Goal: Task Accomplishment & Management: Manage account settings

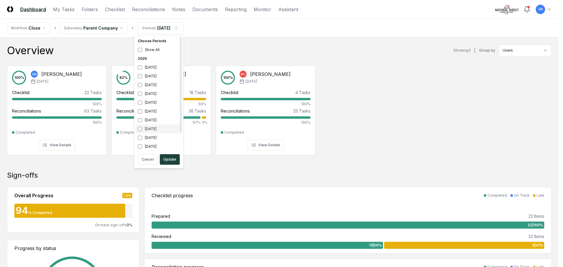
click at [138, 130] on div "[DATE]" at bounding box center [158, 129] width 47 height 9
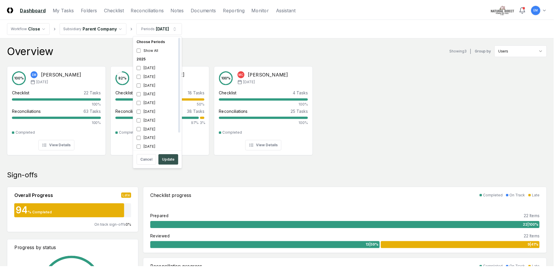
scroll to position [2, 0]
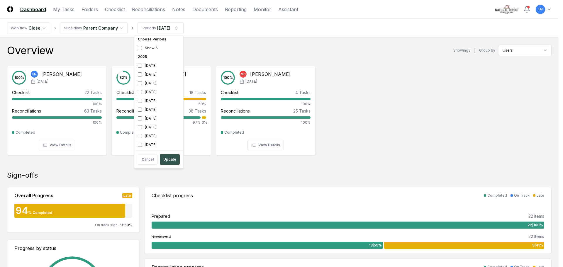
click at [168, 158] on button "Update" at bounding box center [170, 159] width 20 height 11
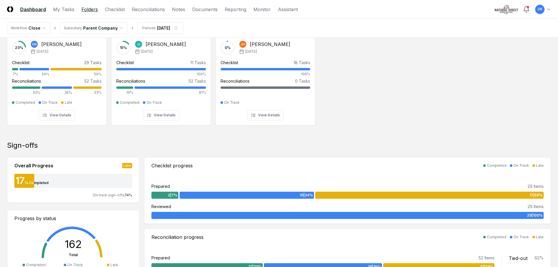
scroll to position [29, 0]
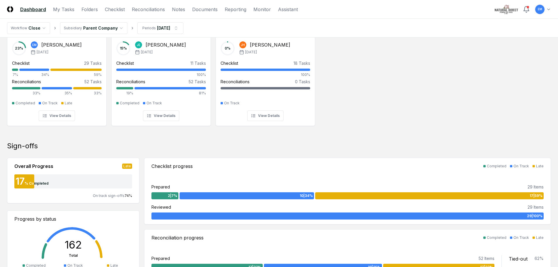
drag, startPoint x: 86, startPoint y: 8, endPoint x: 127, endPoint y: 33, distance: 47.6
click at [86, 8] on link "Folders" at bounding box center [89, 9] width 16 height 7
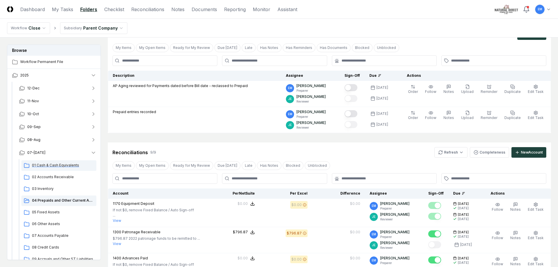
click at [52, 165] on span "01 Cash & Cash Equivalents" at bounding box center [63, 165] width 62 height 5
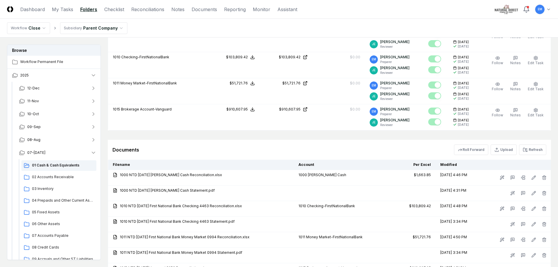
scroll to position [59, 0]
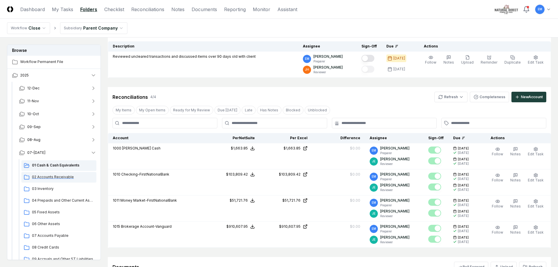
click at [52, 180] on div "02 Accounts Receivable" at bounding box center [58, 177] width 75 height 11
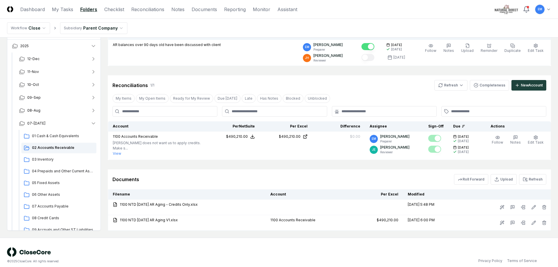
scroll to position [74, 0]
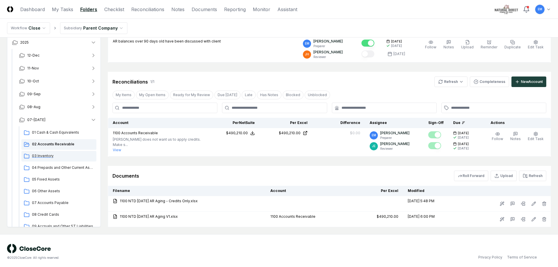
drag, startPoint x: 44, startPoint y: 154, endPoint x: 181, endPoint y: 136, distance: 137.7
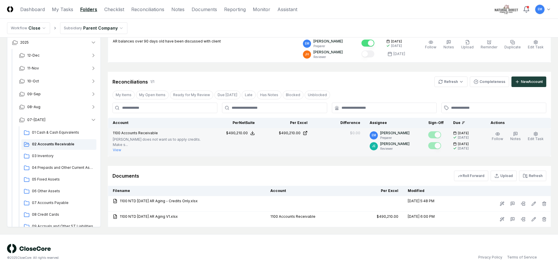
click at [44, 154] on span "03 Inventory" at bounding box center [63, 155] width 62 height 5
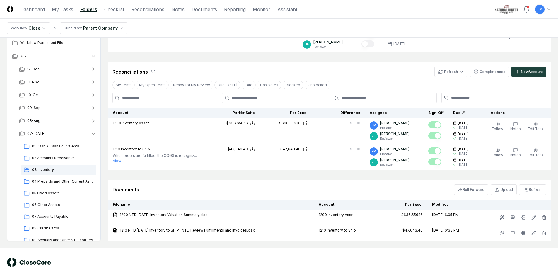
scroll to position [100, 0]
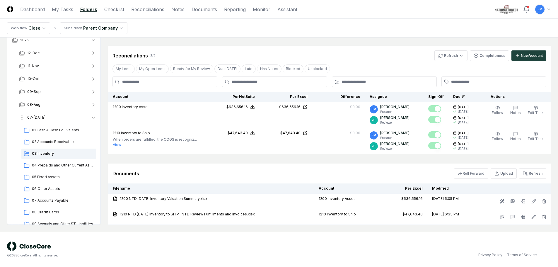
drag, startPoint x: 41, startPoint y: 166, endPoint x: 80, endPoint y: 156, distance: 40.7
click at [41, 166] on span "04 Prepaids and Other Current Assets" at bounding box center [63, 165] width 62 height 5
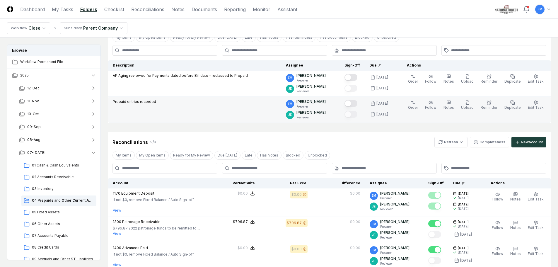
scroll to position [29, 0]
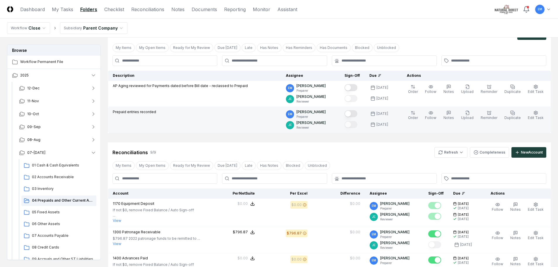
click at [358, 115] on button "Mark complete" at bounding box center [351, 113] width 13 height 7
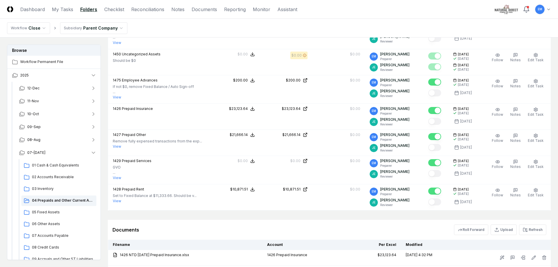
scroll to position [264, 0]
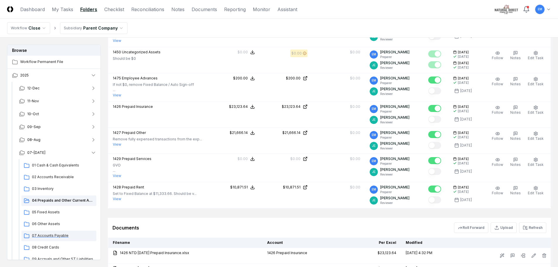
click at [47, 237] on span "07 Accounts Payable" at bounding box center [63, 235] width 62 height 5
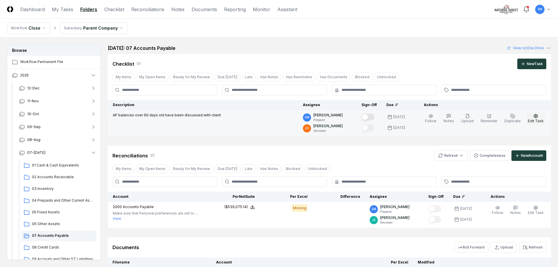
click at [538, 118] on icon "button" at bounding box center [536, 116] width 5 height 5
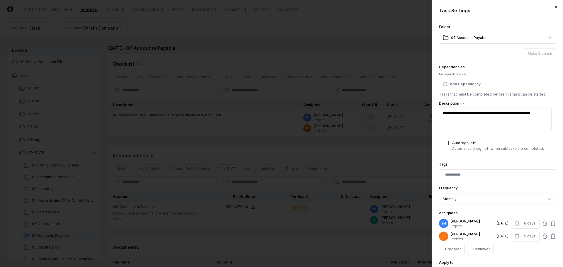
click at [550, 234] on icon at bounding box center [553, 236] width 6 height 6
click at [490, 237] on button "+ Reviewer" at bounding box center [480, 236] width 27 height 11
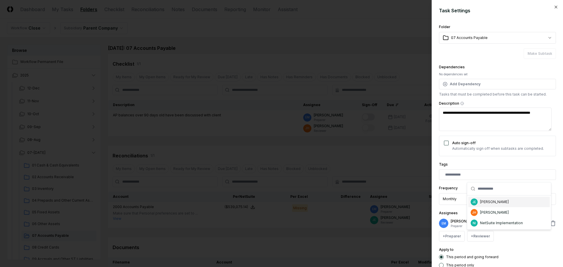
click at [499, 203] on div "[PERSON_NAME]" at bounding box center [494, 201] width 29 height 5
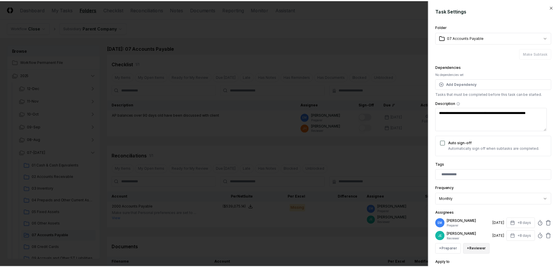
scroll to position [51, 0]
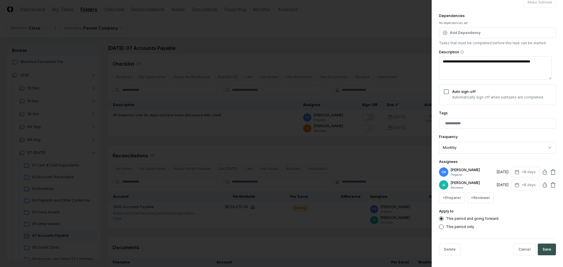
click at [547, 249] on button "Save" at bounding box center [547, 250] width 18 height 12
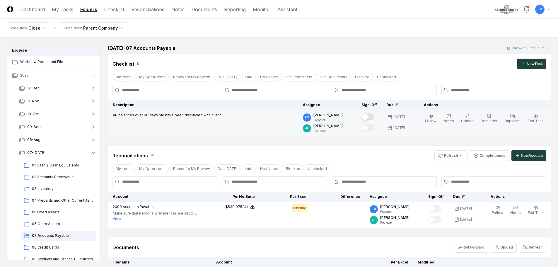
click at [375, 117] on button "Mark complete" at bounding box center [368, 116] width 13 height 7
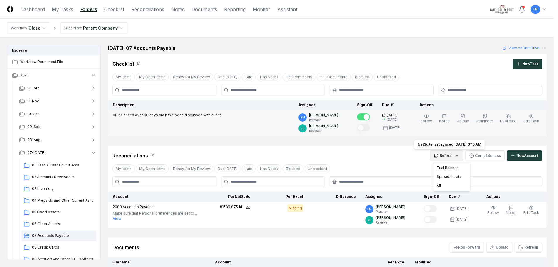
click at [456, 157] on html "CloseCore Dashboard My Tasks Folders Checklist Reconciliations Notes Documents …" at bounding box center [279, 164] width 558 height 329
click at [455, 185] on div "All" at bounding box center [452, 185] width 35 height 9
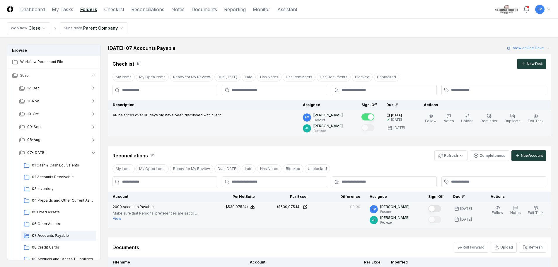
click at [441, 209] on button "Mark complete" at bounding box center [435, 208] width 13 height 7
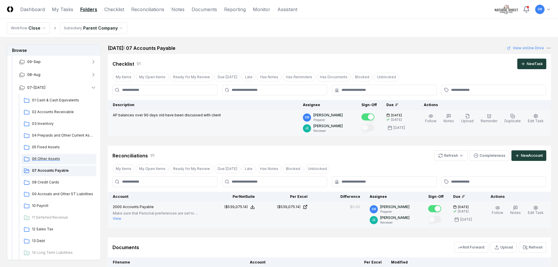
scroll to position [57, 0]
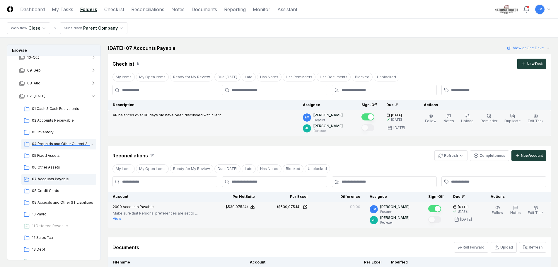
click at [55, 145] on span "04 Prepaids and Other Current Assets" at bounding box center [63, 143] width 62 height 5
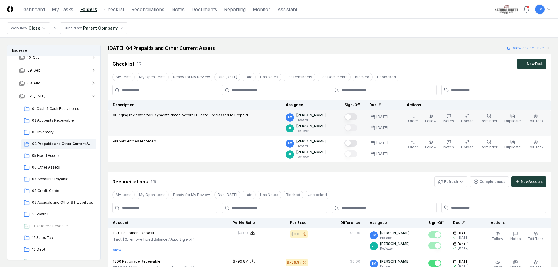
click at [358, 116] on button "Mark complete" at bounding box center [351, 116] width 13 height 7
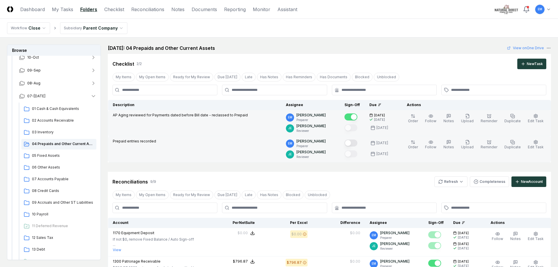
click at [358, 144] on button "Mark complete" at bounding box center [351, 143] width 13 height 7
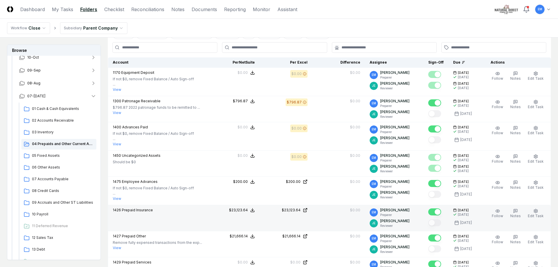
scroll to position [117, 0]
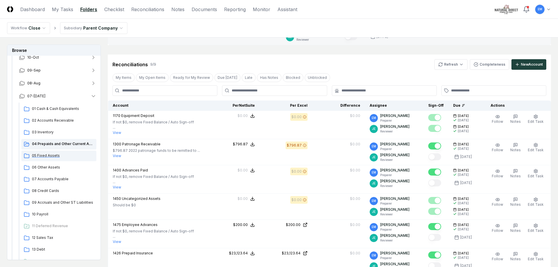
click at [44, 155] on span "05 Fixed Assets" at bounding box center [63, 155] width 62 height 5
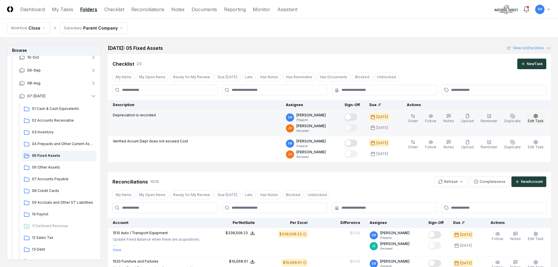
click at [538, 118] on icon "button" at bounding box center [536, 116] width 5 height 5
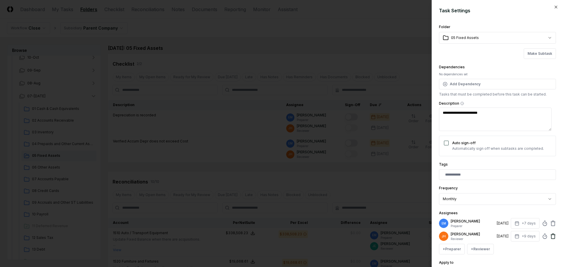
click at [550, 234] on icon at bounding box center [553, 236] width 6 height 6
click at [482, 237] on button "+ Reviewer" at bounding box center [480, 236] width 27 height 11
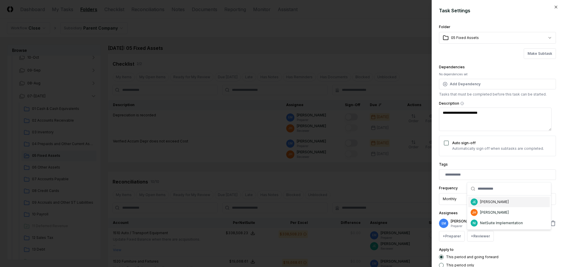
click at [494, 201] on div "[PERSON_NAME]" at bounding box center [494, 201] width 29 height 5
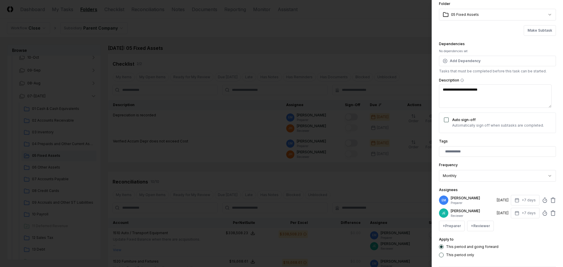
scroll to position [51, 0]
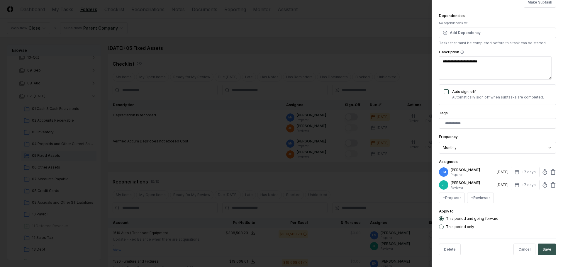
click at [543, 248] on button "Save" at bounding box center [547, 250] width 18 height 12
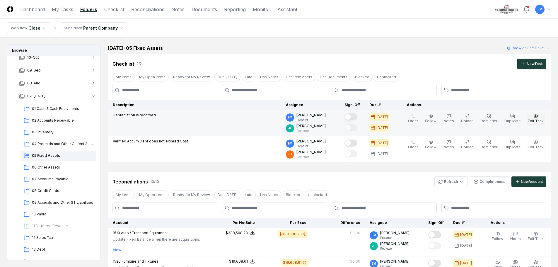
click at [535, 119] on span "Edit Task" at bounding box center [536, 121] width 16 height 4
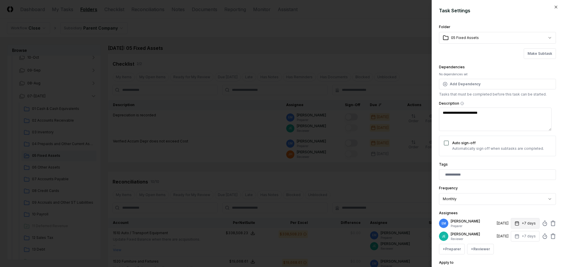
click at [527, 226] on button "+7 days" at bounding box center [525, 223] width 29 height 11
click at [508, 246] on input "*" at bounding box center [503, 246] width 21 height 11
type input "*"
click at [508, 246] on input "*" at bounding box center [502, 246] width 21 height 11
click at [508, 210] on div "Assignees EM [PERSON_NAME] Preparer [DATE] +9 days Set Deadline * Offset ******…" at bounding box center [497, 232] width 117 height 45
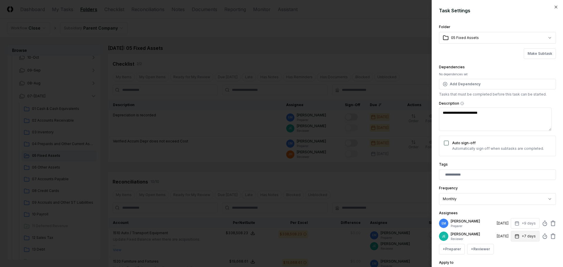
click at [523, 237] on button "+7 days" at bounding box center [525, 236] width 29 height 11
click at [506, 218] on input "*" at bounding box center [503, 219] width 21 height 11
click at [506, 218] on input "*" at bounding box center [502, 219] width 21 height 11
type input "**"
click at [506, 218] on input "**" at bounding box center [502, 219] width 21 height 11
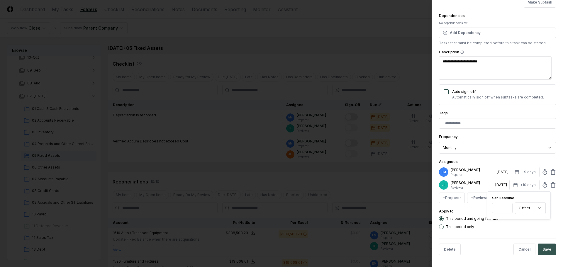
click at [542, 249] on button "Save" at bounding box center [547, 250] width 18 height 12
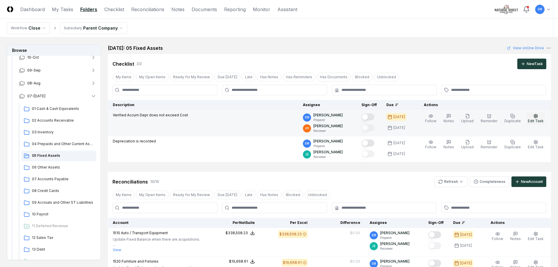
click at [536, 115] on icon "button" at bounding box center [536, 116] width 5 height 5
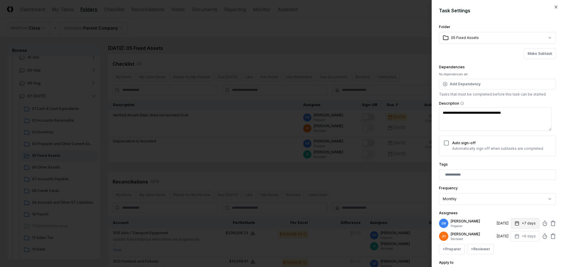
click at [518, 225] on button "+7 days" at bounding box center [525, 223] width 29 height 11
click at [507, 245] on input "*" at bounding box center [502, 246] width 21 height 11
type input "*"
click at [508, 249] on input "*" at bounding box center [502, 246] width 21 height 11
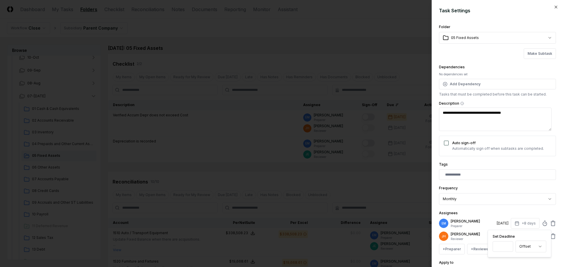
click at [514, 209] on div "**********" at bounding box center [497, 151] width 117 height 257
click at [527, 236] on button "+9 days" at bounding box center [525, 236] width 29 height 11
type input "**"
click at [509, 218] on input "**" at bounding box center [502, 219] width 21 height 11
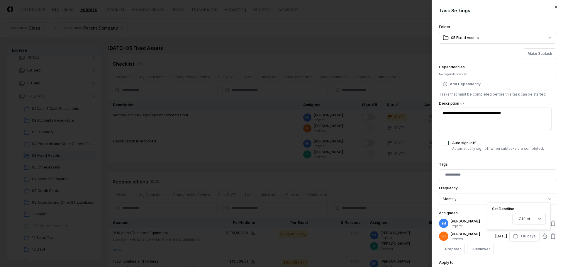
click at [506, 216] on input "**" at bounding box center [502, 219] width 21 height 11
click at [480, 213] on div "Assignees EM [PERSON_NAME] Preparer [DATE] +8 days [PERSON_NAME] Reviewer [DATE…" at bounding box center [497, 232] width 117 height 45
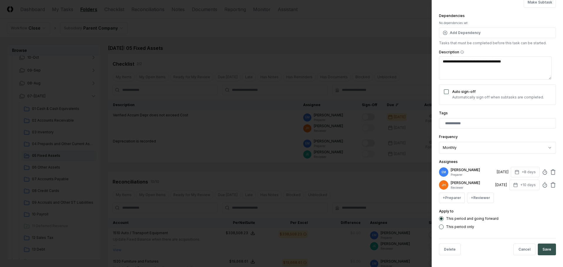
click at [544, 248] on button "Save" at bounding box center [547, 250] width 18 height 12
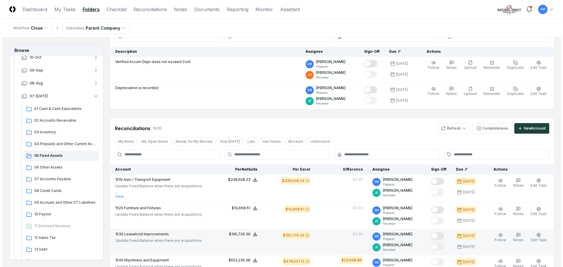
scroll to position [59, 0]
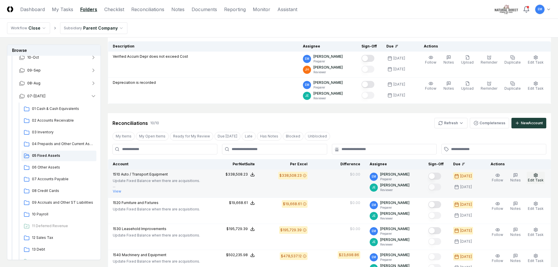
click at [537, 177] on icon "button" at bounding box center [536, 175] width 5 height 5
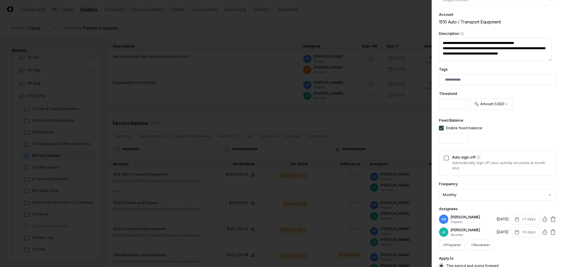
scroll to position [117, 0]
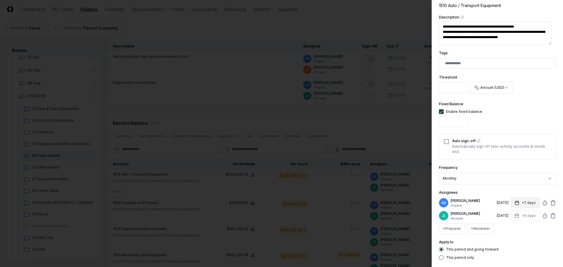
click at [528, 200] on button "+7 days" at bounding box center [525, 203] width 29 height 11
type input "*"
click at [508, 225] on input "*" at bounding box center [502, 226] width 21 height 11
click at [506, 191] on div "Assignees EM [PERSON_NAME] Preparer [DATE] +8 days Set Deadline * Offset ******…" at bounding box center [497, 211] width 117 height 45
click at [519, 216] on button "+9 days" at bounding box center [525, 215] width 29 height 11
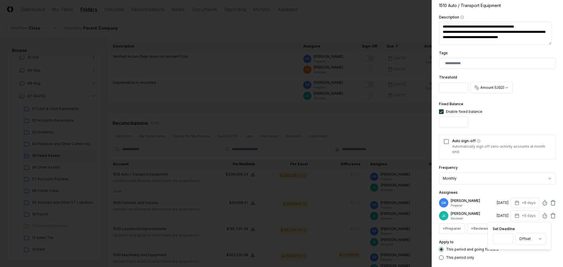
click at [506, 237] on input "**" at bounding box center [502, 239] width 21 height 11
click at [506, 237] on input "*" at bounding box center [503, 239] width 21 height 11
click at [506, 237] on input "*" at bounding box center [502, 239] width 21 height 11
type input "**"
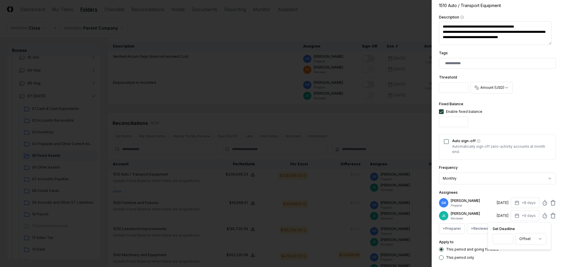
click at [506, 237] on input "**" at bounding box center [502, 239] width 21 height 11
click at [515, 163] on div "**********" at bounding box center [497, 83] width 117 height 354
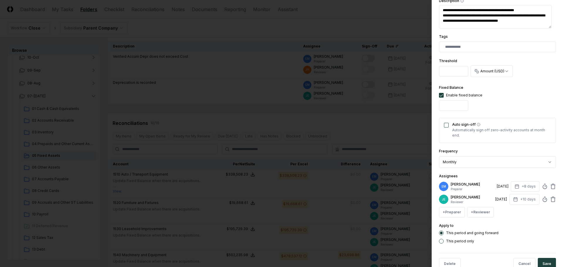
scroll to position [148, 0]
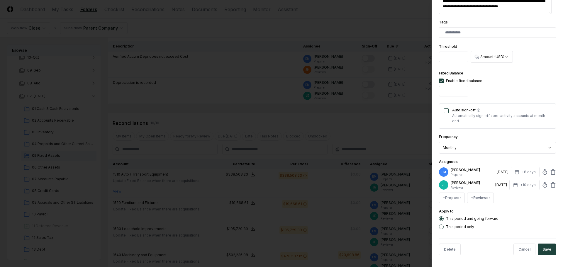
drag, startPoint x: 548, startPoint y: 246, endPoint x: 543, endPoint y: 249, distance: 5.6
click at [547, 247] on button "Save" at bounding box center [547, 250] width 18 height 12
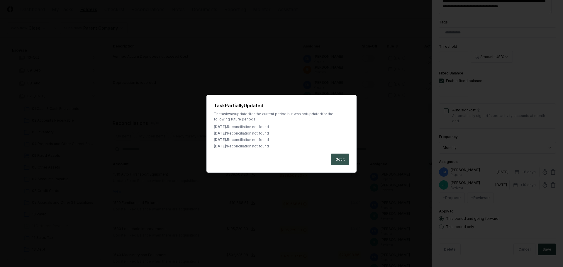
click at [348, 159] on button "Got it" at bounding box center [340, 160] width 18 height 12
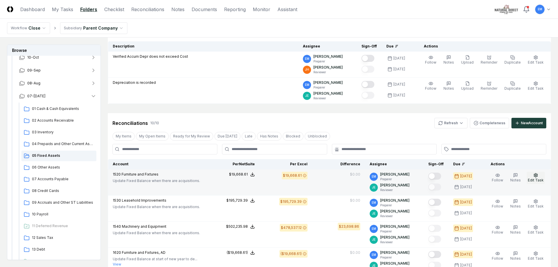
click at [538, 175] on icon "button" at bounding box center [536, 175] width 5 height 5
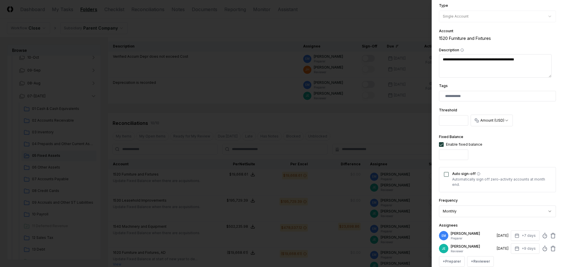
scroll to position [88, 0]
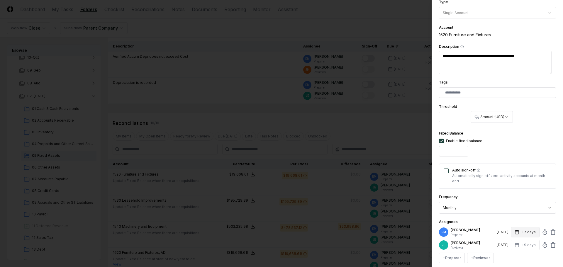
click at [525, 232] on button "+7 days" at bounding box center [525, 232] width 29 height 11
type input "*"
click at [507, 253] on input "*" at bounding box center [503, 255] width 21 height 11
click at [516, 222] on div "Assignees EM [PERSON_NAME] Preparer [DATE] +8 days Set Deadline * Offset ******…" at bounding box center [497, 240] width 117 height 45
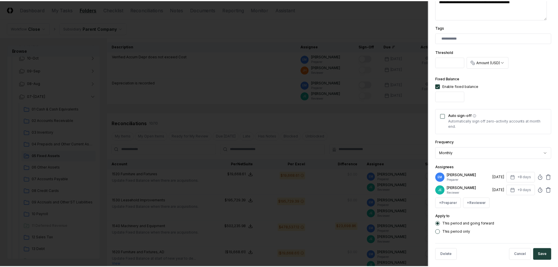
scroll to position [147, 0]
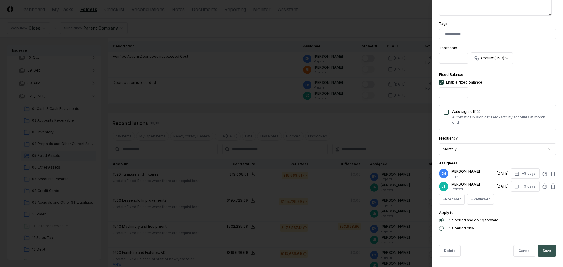
click at [547, 250] on button "Save" at bounding box center [547, 251] width 18 height 12
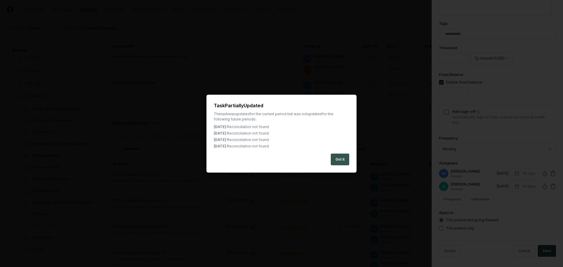
click at [341, 158] on button "Got it" at bounding box center [340, 160] width 18 height 12
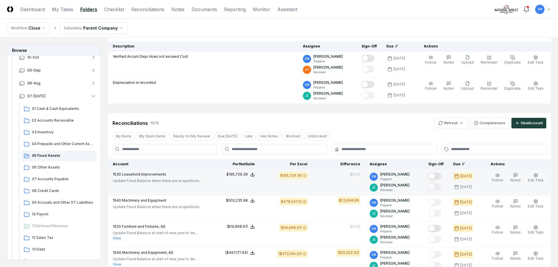
click at [441, 177] on button "Mark complete" at bounding box center [435, 176] width 13 height 7
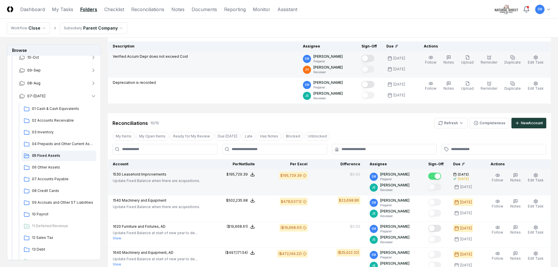
click at [375, 57] on button "Mark complete" at bounding box center [368, 58] width 13 height 7
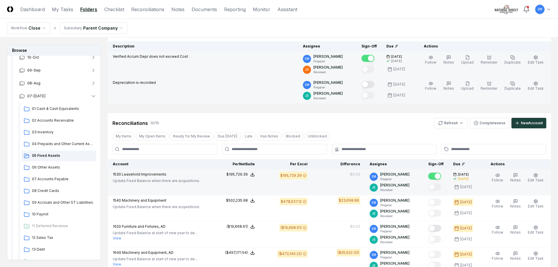
click at [375, 83] on button "Mark complete" at bounding box center [368, 84] width 13 height 7
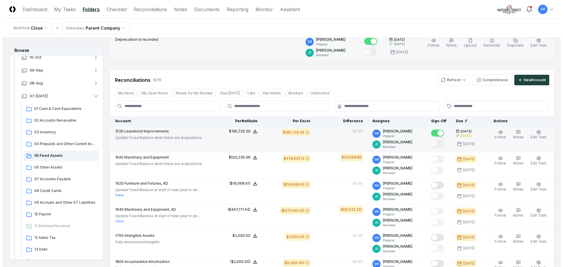
scroll to position [117, 0]
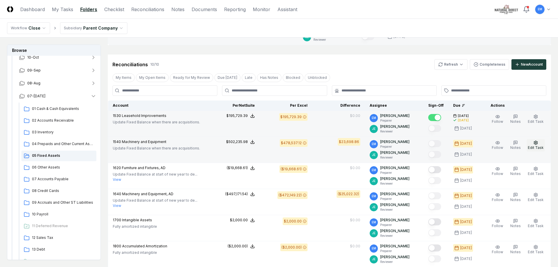
click at [534, 145] on icon "button" at bounding box center [536, 142] width 5 height 5
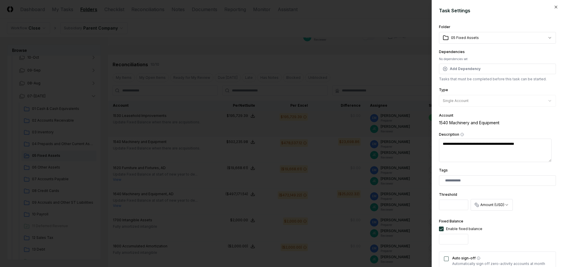
drag, startPoint x: 458, startPoint y: 239, endPoint x: 435, endPoint y: 241, distance: 23.2
click at [435, 241] on div "**********" at bounding box center [496, 133] width 131 height 267
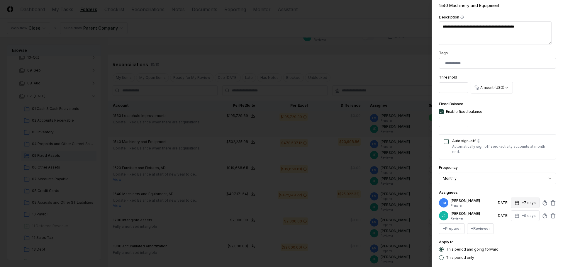
type input "*********"
click at [524, 201] on button "+7 days" at bounding box center [525, 203] width 29 height 11
type input "*"
click at [507, 225] on input "*" at bounding box center [503, 226] width 21 height 11
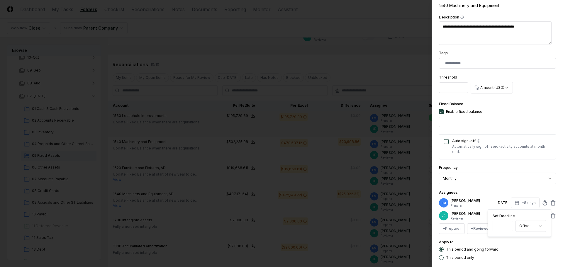
click at [506, 187] on div "**********" at bounding box center [497, 83] width 117 height 354
click at [525, 216] on button "+9 days" at bounding box center [525, 215] width 29 height 11
type input "**"
click at [507, 237] on input "**" at bounding box center [502, 239] width 21 height 11
click at [540, 257] on div "This period only" at bounding box center [497, 257] width 117 height 5
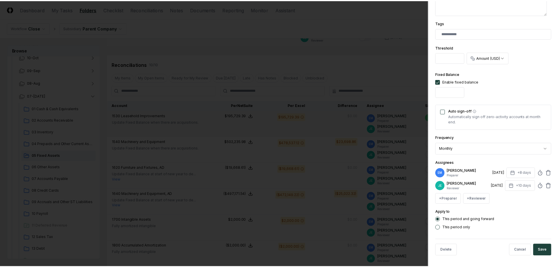
scroll to position [148, 0]
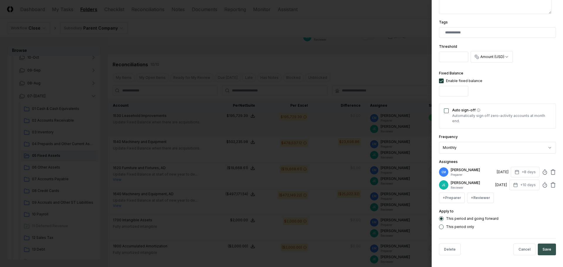
click at [544, 249] on button "Save" at bounding box center [547, 250] width 18 height 12
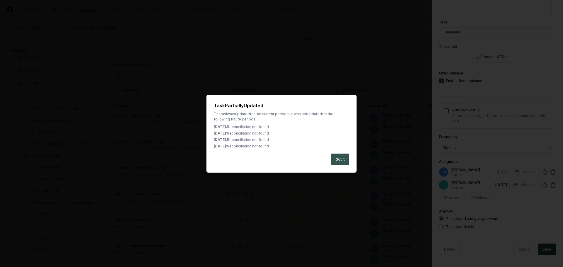
click at [339, 160] on button "Got it" at bounding box center [340, 160] width 18 height 12
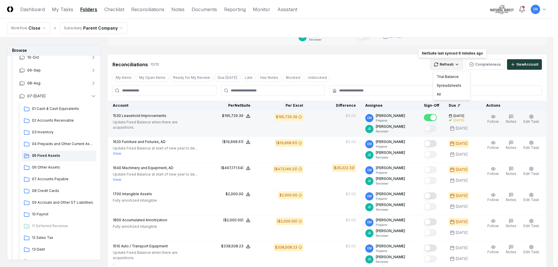
click at [461, 64] on html "CloseCore Dashboard My Tasks Folders Checklist Reconciliations Notes Documents …" at bounding box center [279, 181] width 558 height 596
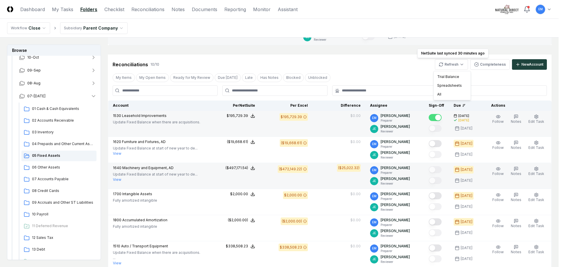
click at [307, 169] on html "CloseCore Dashboard My Tasks Folders Checklist Reconciliations Notes Documents …" at bounding box center [281, 177] width 563 height 589
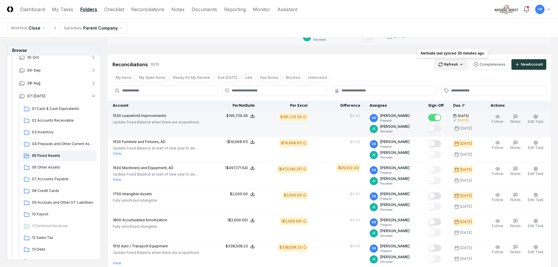
click at [459, 64] on html "CloseCore Dashboard My Tasks Folders Checklist Reconciliations Notes Documents …" at bounding box center [279, 177] width 558 height 589
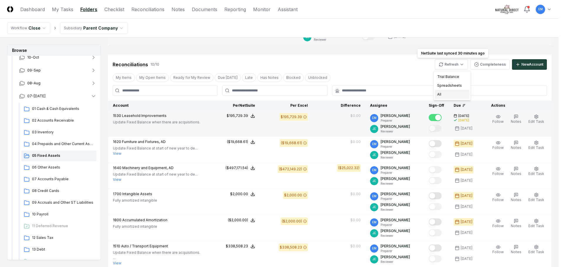
click at [446, 95] on div "All" at bounding box center [452, 94] width 35 height 9
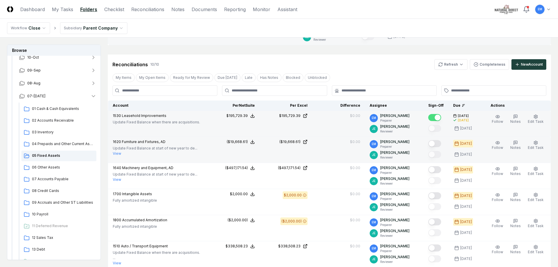
click at [441, 144] on button "Mark complete" at bounding box center [435, 143] width 13 height 7
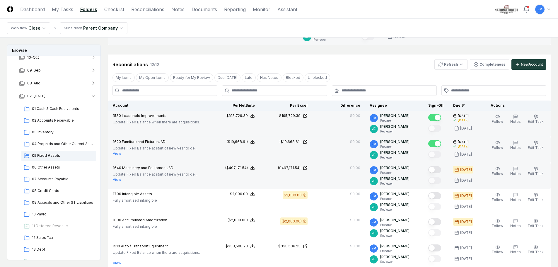
click at [441, 169] on button "Mark complete" at bounding box center [435, 169] width 13 height 7
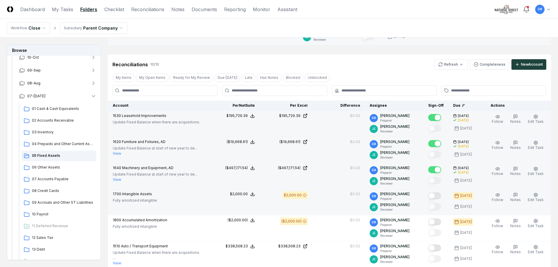
scroll to position [147, 0]
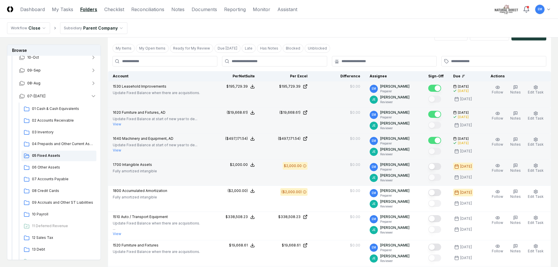
click at [441, 166] on button "Mark complete" at bounding box center [435, 166] width 13 height 7
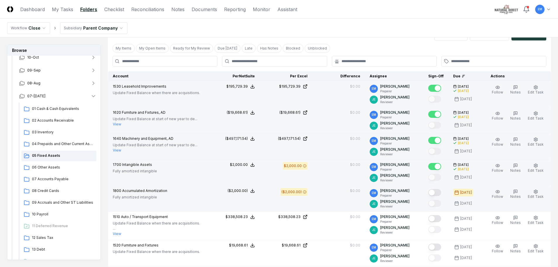
click at [440, 193] on button "Mark complete" at bounding box center [435, 192] width 13 height 7
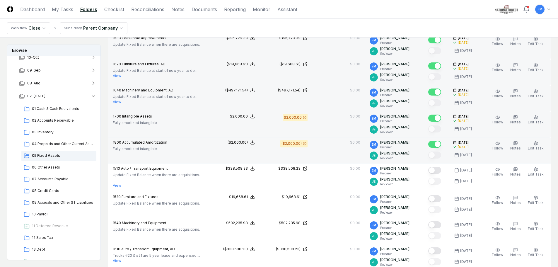
scroll to position [205, 0]
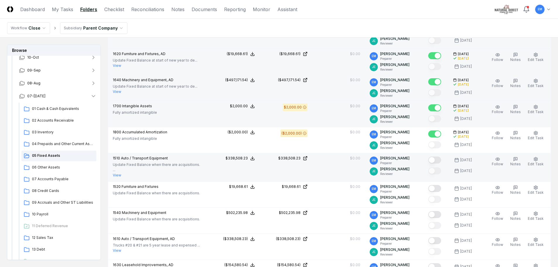
click at [441, 160] on button "Mark complete" at bounding box center [435, 160] width 13 height 7
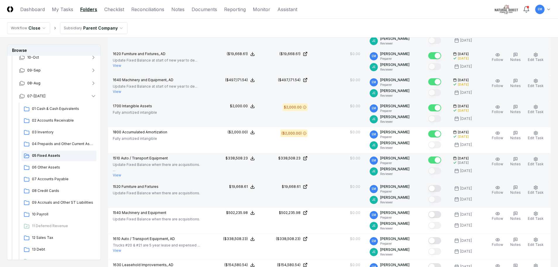
click at [441, 189] on button "Mark complete" at bounding box center [435, 188] width 13 height 7
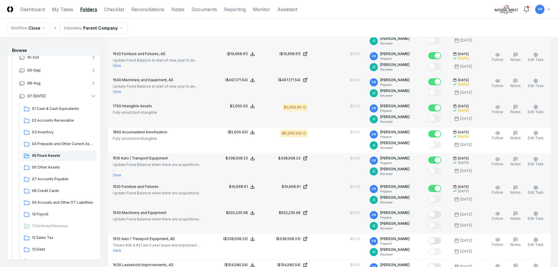
drag, startPoint x: 442, startPoint y: 215, endPoint x: 416, endPoint y: 220, distance: 26.7
click at [441, 215] on button "Mark complete" at bounding box center [435, 214] width 13 height 7
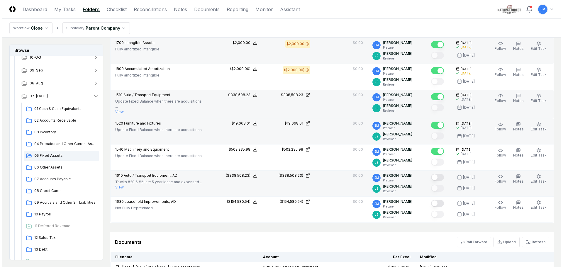
scroll to position [293, 0]
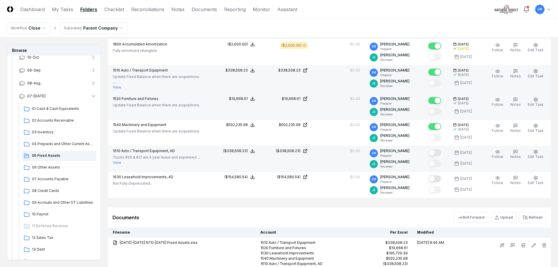
click at [441, 152] on button "Mark complete" at bounding box center [435, 152] width 13 height 7
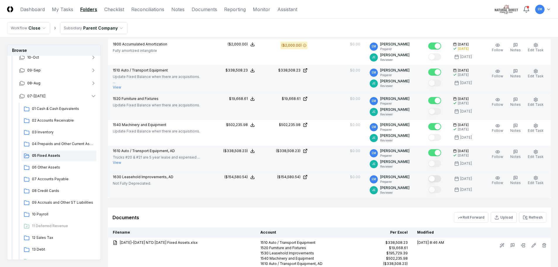
click at [441, 179] on button "Mark complete" at bounding box center [435, 178] width 13 height 7
click at [536, 151] on icon "button" at bounding box center [536, 151] width 5 height 5
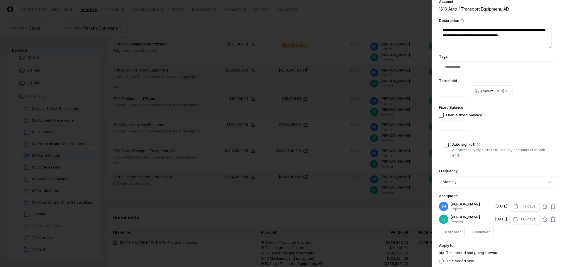
scroll to position [117, 0]
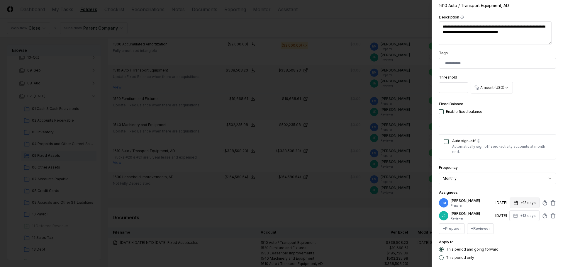
click at [522, 203] on button "+12 days" at bounding box center [524, 203] width 30 height 11
click at [506, 226] on input "**" at bounding box center [502, 226] width 21 height 11
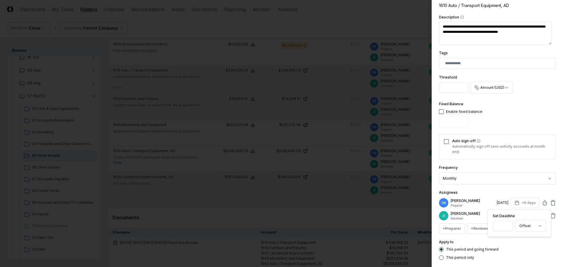
type input "*"
click at [506, 226] on input "*" at bounding box center [502, 226] width 21 height 11
click at [516, 187] on div "**********" at bounding box center [497, 83] width 117 height 354
click at [522, 214] on button "+13 days" at bounding box center [524, 215] width 30 height 11
click at [506, 241] on input "**" at bounding box center [502, 239] width 21 height 11
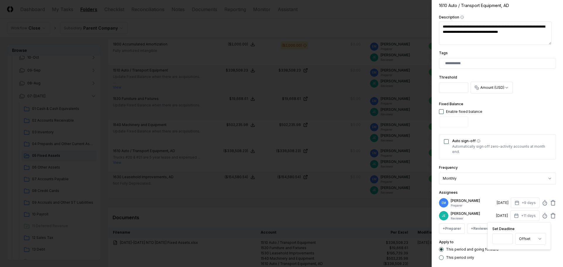
click at [506, 241] on input "**" at bounding box center [502, 239] width 21 height 11
type input "**"
click at [506, 241] on input "**" at bounding box center [502, 239] width 21 height 11
click at [509, 187] on div "**********" at bounding box center [497, 83] width 117 height 354
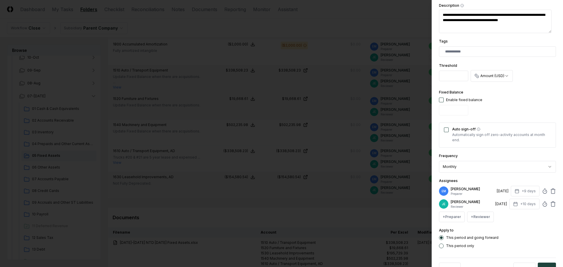
scroll to position [148, 0]
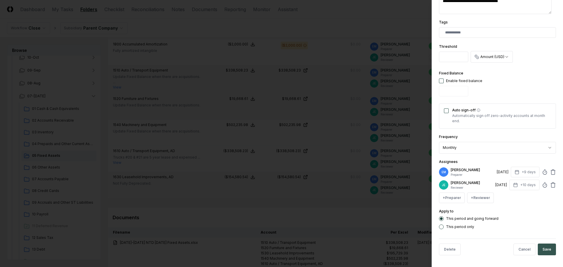
click at [543, 250] on button "Save" at bounding box center [547, 250] width 18 height 12
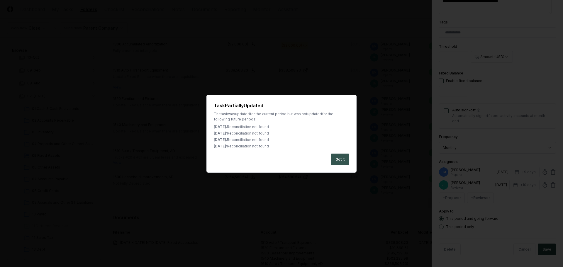
click at [343, 157] on button "Got it" at bounding box center [340, 160] width 18 height 12
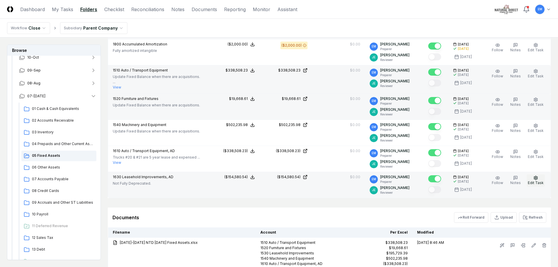
click at [535, 179] on icon "button" at bounding box center [536, 178] width 5 height 5
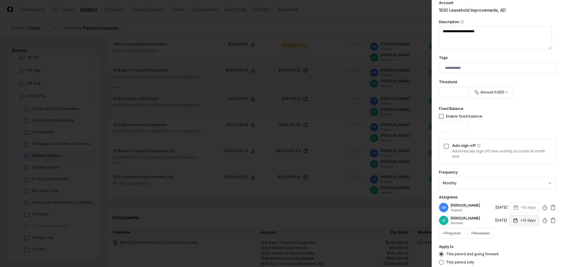
scroll to position [117, 0]
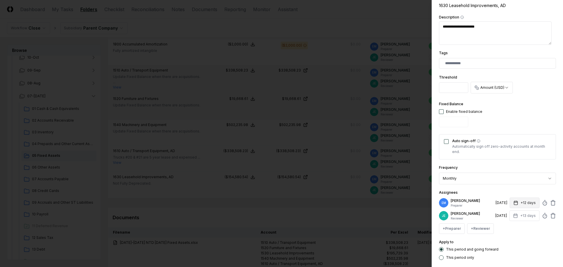
click at [522, 202] on button "+12 days" at bounding box center [524, 203] width 30 height 11
click at [506, 226] on input "**" at bounding box center [502, 226] width 21 height 11
type input "*"
click at [506, 226] on input "*" at bounding box center [502, 226] width 21 height 11
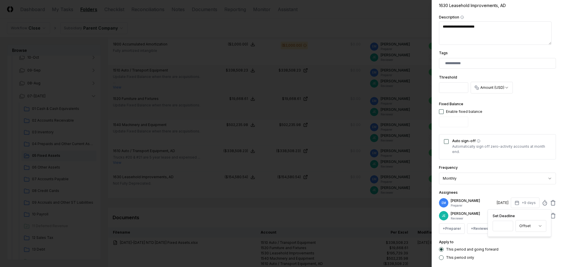
click at [518, 190] on div "Assignees EM [PERSON_NAME] Preparer [DATE] +9 days Set Deadline * Offset ******…" at bounding box center [497, 211] width 117 height 45
click at [523, 217] on button "+13 days" at bounding box center [524, 215] width 30 height 11
click at [507, 240] on input "**" at bounding box center [502, 239] width 21 height 11
type input "**"
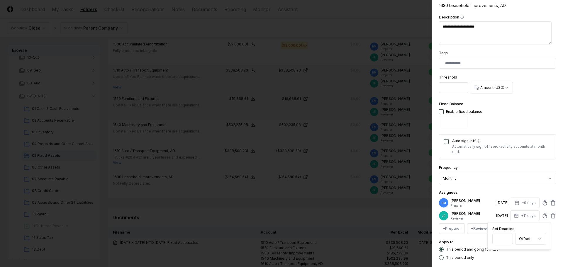
click at [507, 240] on input "**" at bounding box center [502, 239] width 21 height 11
click at [518, 192] on div "Assignees EM [PERSON_NAME] Preparer [DATE] +9 days [PERSON_NAME] Reviewer [DATE…" at bounding box center [497, 211] width 117 height 45
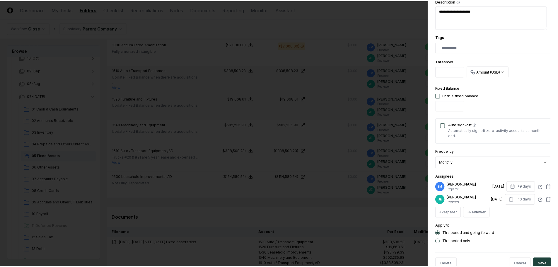
scroll to position [148, 0]
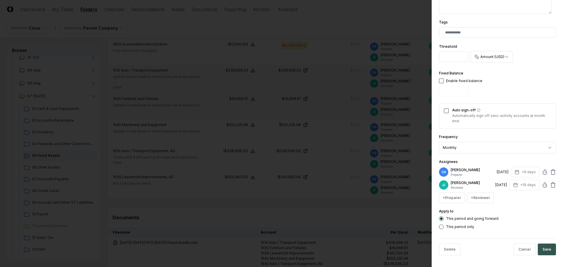
click at [541, 252] on button "Save" at bounding box center [547, 250] width 18 height 12
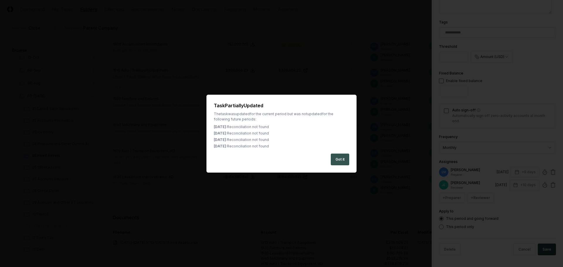
click at [344, 158] on button "Got it" at bounding box center [340, 160] width 18 height 12
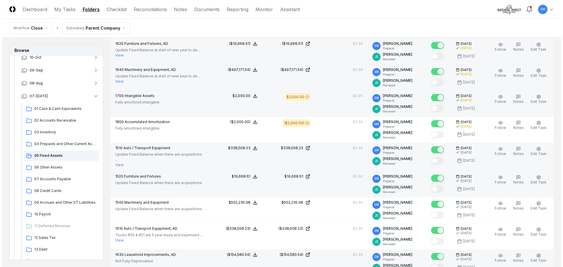
scroll to position [205, 0]
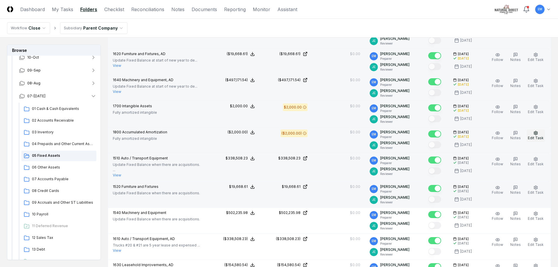
click at [539, 133] on button "Edit Task" at bounding box center [536, 136] width 18 height 12
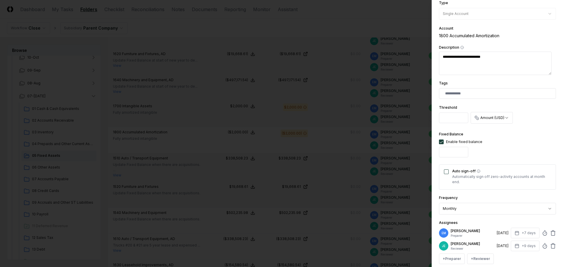
scroll to position [88, 0]
click at [518, 232] on button "+7 days" at bounding box center [525, 232] width 29 height 11
type input "*"
click at [506, 255] on input "*" at bounding box center [502, 255] width 21 height 11
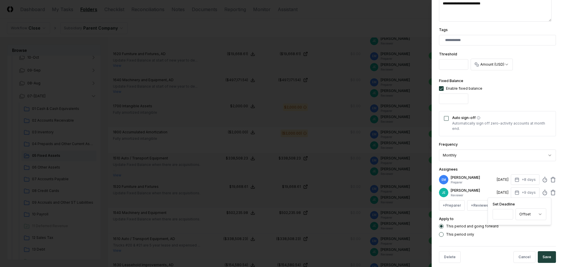
scroll to position [147, 0]
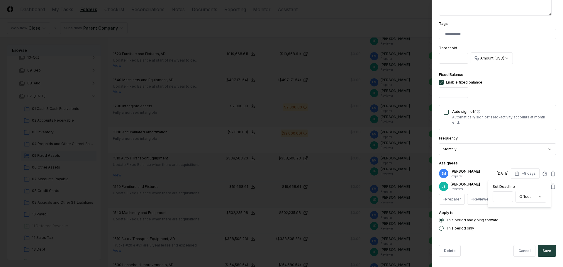
click at [524, 224] on div "This period and going forward This period only" at bounding box center [497, 224] width 117 height 13
click at [528, 186] on button "+9 days" at bounding box center [525, 186] width 29 height 11
type input "**"
click at [507, 209] on input "**" at bounding box center [502, 209] width 21 height 11
click at [547, 251] on button "Save" at bounding box center [547, 251] width 18 height 12
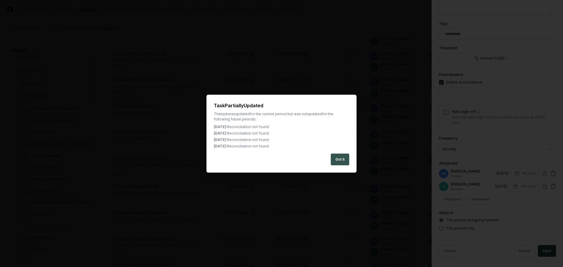
click at [341, 161] on button "Got it" at bounding box center [340, 160] width 18 height 12
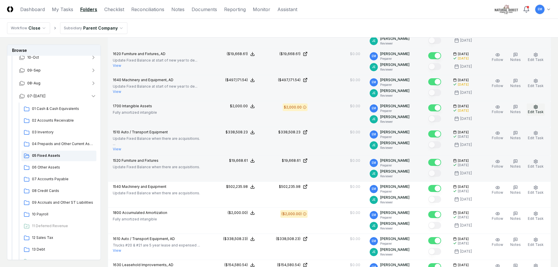
click at [536, 107] on icon "button" at bounding box center [536, 107] width 5 height 5
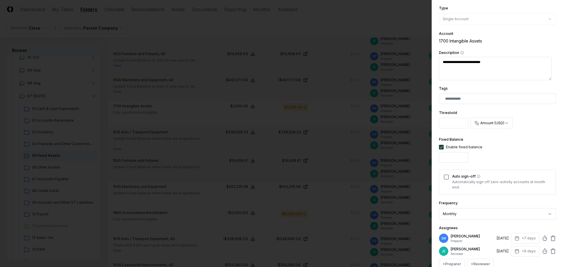
scroll to position [88, 0]
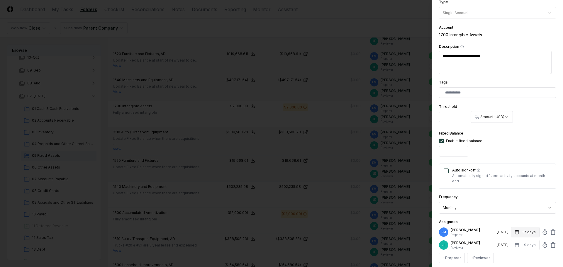
click at [522, 233] on button "+7 days" at bounding box center [525, 232] width 29 height 11
type input "*"
click at [507, 254] on input "*" at bounding box center [503, 255] width 21 height 11
click at [515, 220] on div "Assignees EM [PERSON_NAME] Preparer [DATE] +8 days Set Deadline * Offset ******…" at bounding box center [497, 240] width 117 height 45
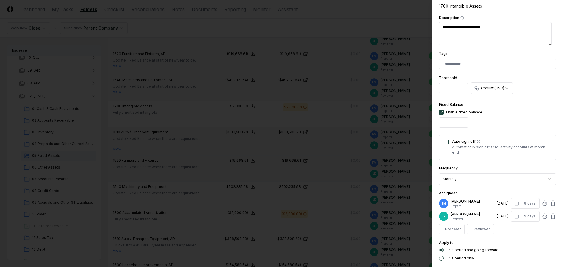
scroll to position [147, 0]
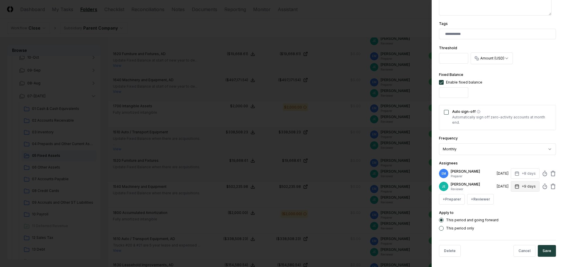
click at [522, 188] on button "+9 days" at bounding box center [525, 186] width 29 height 11
type input "**"
click at [507, 209] on input "**" at bounding box center [502, 209] width 21 height 11
click at [550, 254] on button "Save" at bounding box center [547, 251] width 18 height 12
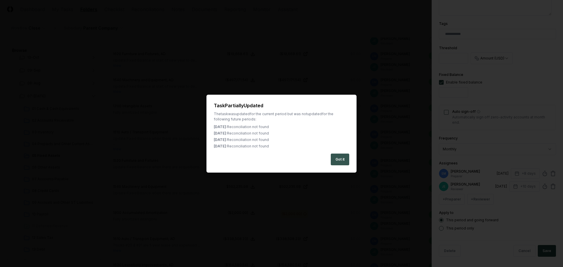
click at [348, 161] on button "Got it" at bounding box center [340, 160] width 18 height 12
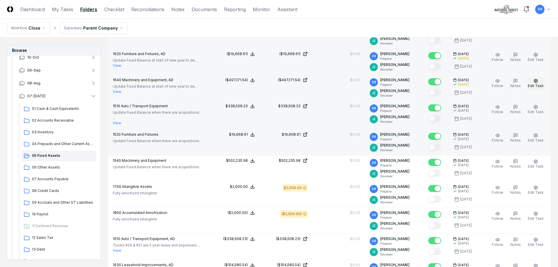
click at [536, 83] on icon "button" at bounding box center [536, 81] width 4 height 4
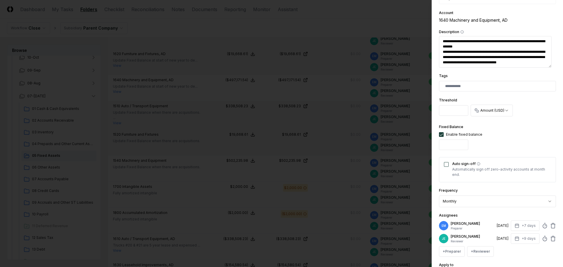
scroll to position [117, 0]
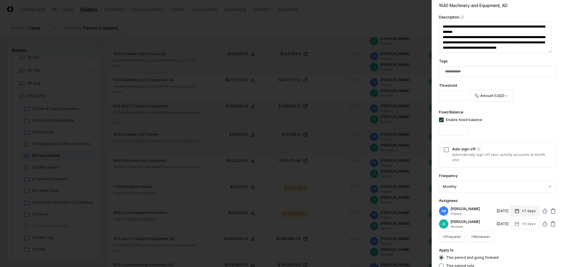
click at [524, 211] on button "+7 days" at bounding box center [525, 211] width 29 height 11
type input "*"
click at [507, 234] on input "*" at bounding box center [502, 234] width 21 height 11
click at [514, 197] on div "**********" at bounding box center [497, 87] width 117 height 362
click at [522, 227] on button "+9 days" at bounding box center [525, 224] width 29 height 11
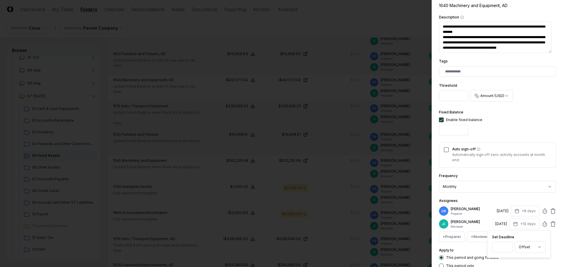
type input "**"
click at [506, 246] on input "**" at bounding box center [502, 247] width 21 height 11
click at [523, 201] on div "Assignees EM [PERSON_NAME] Preparer [DATE] +8 days [PERSON_NAME] Reviewer [DATE…" at bounding box center [497, 219] width 117 height 45
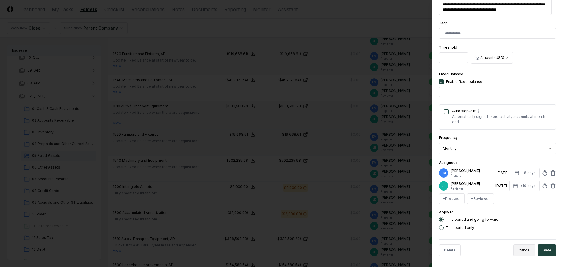
scroll to position [156, 0]
click at [543, 251] on button "Save" at bounding box center [547, 250] width 18 height 12
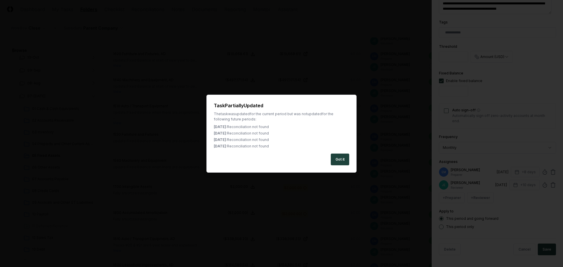
drag, startPoint x: 345, startPoint y: 159, endPoint x: 373, endPoint y: 150, distance: 29.1
click at [345, 159] on button "Got it" at bounding box center [340, 160] width 18 height 12
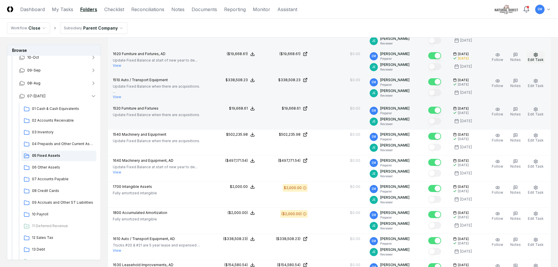
click at [537, 55] on circle "button" at bounding box center [535, 54] width 1 height 1
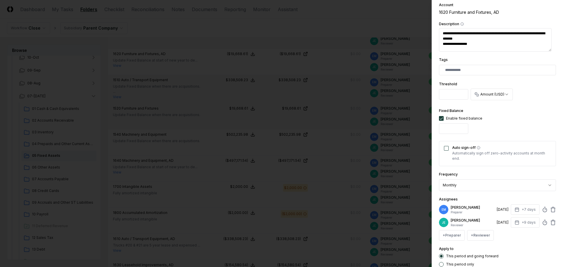
scroll to position [117, 0]
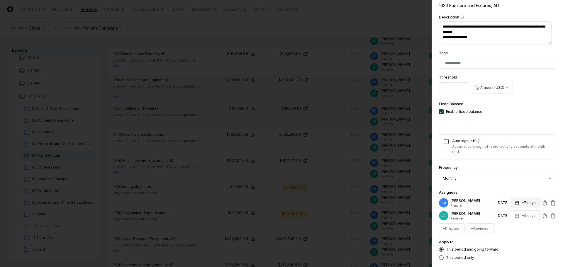
click at [522, 204] on button "+7 days" at bounding box center [525, 203] width 29 height 11
type input "*"
click at [506, 226] on input "*" at bounding box center [503, 226] width 21 height 11
click at [519, 247] on div "This period and going forward" at bounding box center [497, 249] width 117 height 5
click at [523, 216] on button "+9 days" at bounding box center [525, 215] width 29 height 11
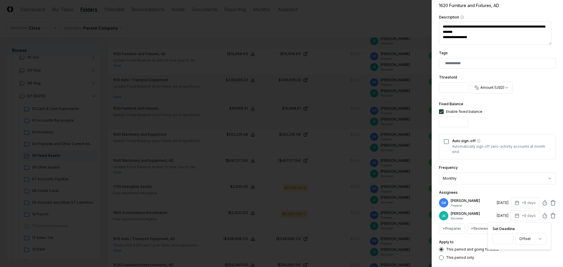
drag, startPoint x: 507, startPoint y: 238, endPoint x: 505, endPoint y: 216, distance: 22.1
type input "**"
click at [507, 238] on input "**" at bounding box center [502, 239] width 21 height 11
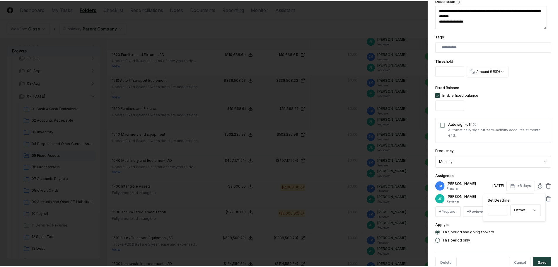
scroll to position [148, 0]
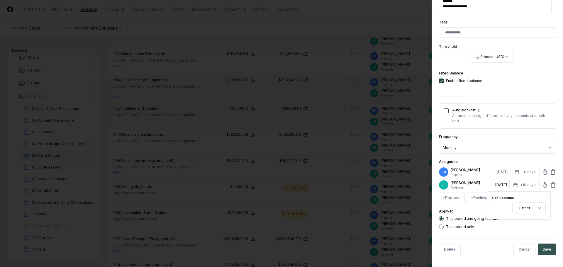
click at [545, 247] on button "Save" at bounding box center [547, 250] width 18 height 12
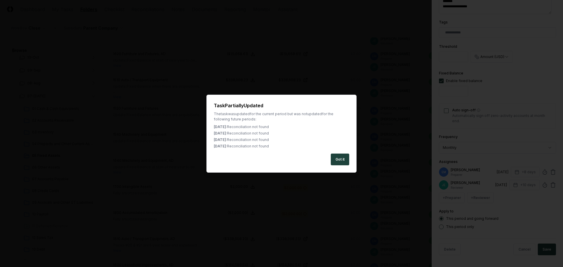
drag, startPoint x: 337, startPoint y: 159, endPoint x: 397, endPoint y: 140, distance: 63.3
click at [337, 159] on button "Got it" at bounding box center [340, 160] width 18 height 12
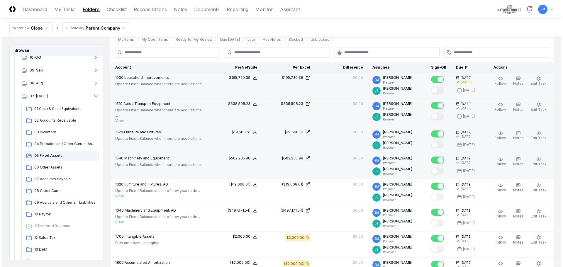
scroll to position [147, 0]
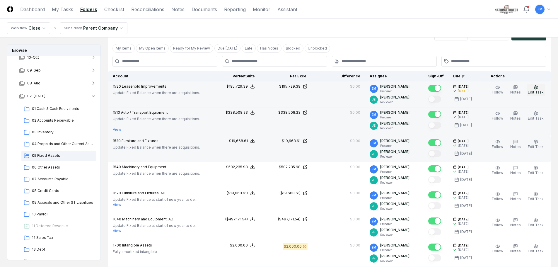
click at [537, 86] on icon "button" at bounding box center [536, 87] width 5 height 5
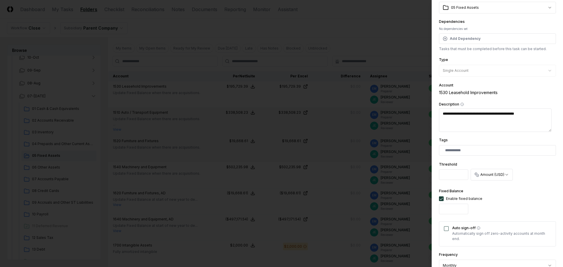
scroll to position [88, 0]
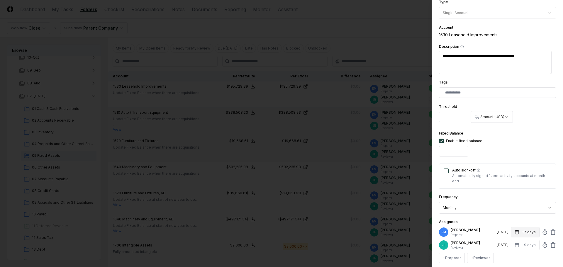
click at [523, 232] on button "+7 days" at bounding box center [525, 232] width 29 height 11
type input "*"
click at [508, 253] on input "*" at bounding box center [502, 255] width 21 height 11
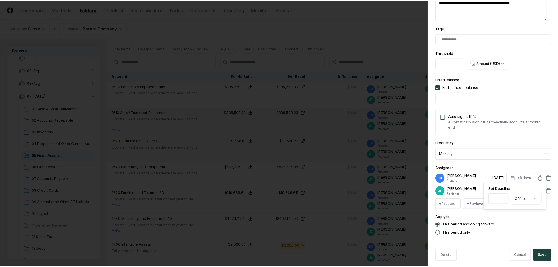
scroll to position [147, 0]
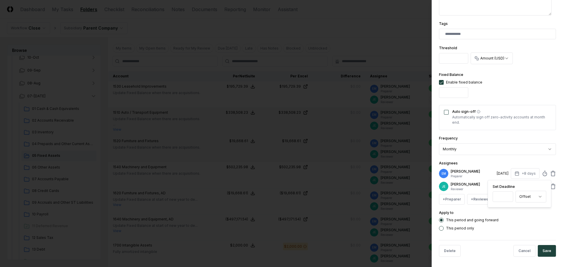
click at [520, 223] on div "This period and going forward This period only" at bounding box center [497, 224] width 117 height 13
click at [518, 185] on button "+9 days" at bounding box center [525, 186] width 29 height 11
click at [508, 207] on input "*" at bounding box center [502, 209] width 21 height 11
type input "**"
click at [506, 207] on input "**" at bounding box center [502, 209] width 21 height 11
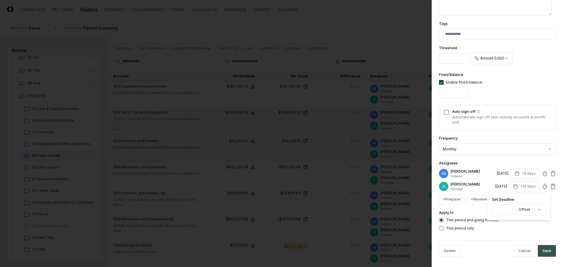
click at [544, 254] on button "Save" at bounding box center [547, 251] width 18 height 12
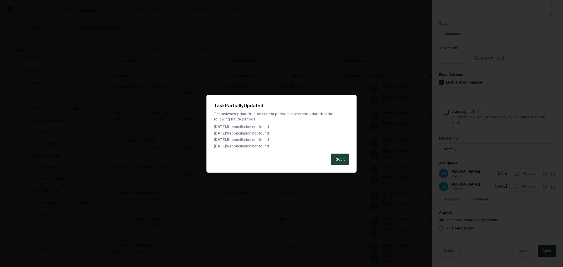
drag, startPoint x: 344, startPoint y: 159, endPoint x: 451, endPoint y: 112, distance: 116.6
click at [344, 160] on button "Got it" at bounding box center [340, 160] width 18 height 12
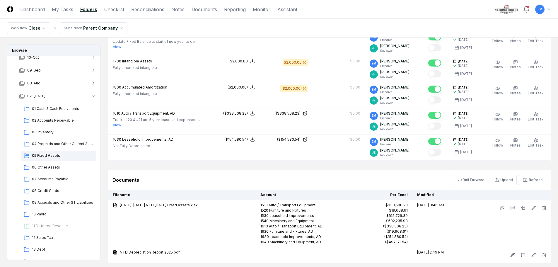
scroll to position [352, 0]
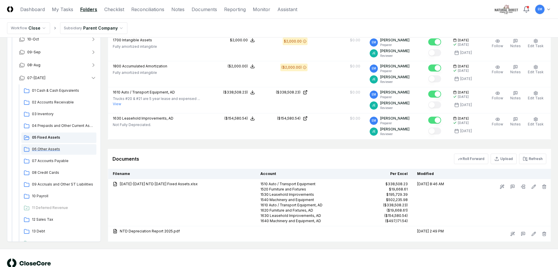
click at [52, 146] on div "06 Other Assets" at bounding box center [58, 149] width 75 height 11
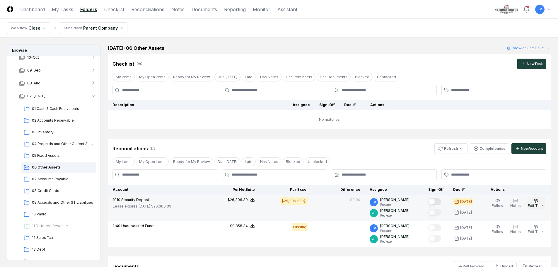
click at [536, 201] on circle "button" at bounding box center [535, 200] width 1 height 1
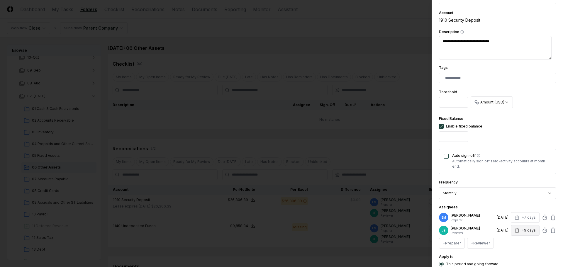
scroll to position [117, 0]
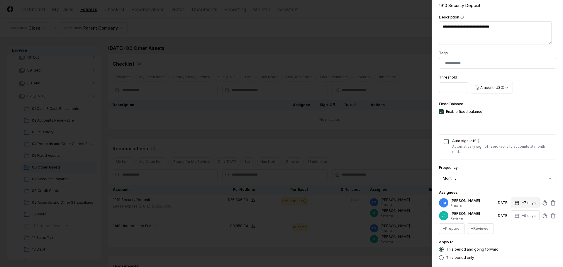
click at [527, 203] on button "+7 days" at bounding box center [525, 203] width 29 height 11
type input "*"
click at [508, 224] on input "*" at bounding box center [502, 226] width 21 height 11
drag, startPoint x: 528, startPoint y: 191, endPoint x: 526, endPoint y: 200, distance: 9.2
click at [528, 192] on div "Assignees EM [PERSON_NAME] Preparer [DATE] +8 days Set Deadline * Offset ******…" at bounding box center [497, 211] width 117 height 45
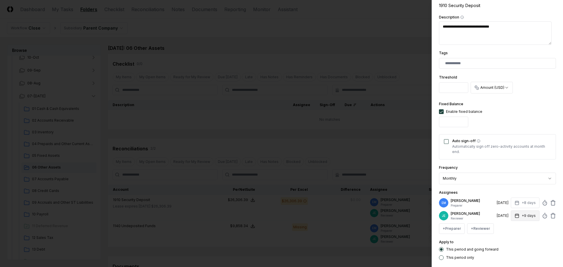
click at [521, 218] on button "+9 days" at bounding box center [525, 215] width 29 height 11
click at [508, 236] on input "*" at bounding box center [502, 239] width 21 height 11
type input "**"
click at [507, 237] on input "**" at bounding box center [502, 239] width 21 height 11
click at [521, 258] on div "This period only" at bounding box center [497, 257] width 117 height 5
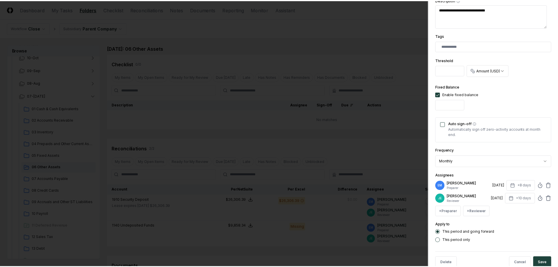
scroll to position [148, 0]
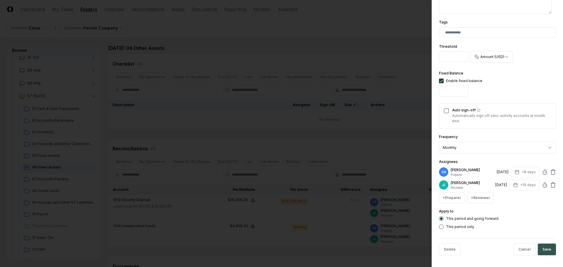
click at [547, 252] on button "Save" at bounding box center [547, 250] width 18 height 12
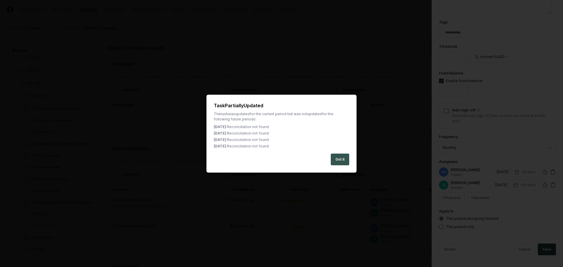
click at [347, 158] on button "Got it" at bounding box center [340, 160] width 18 height 12
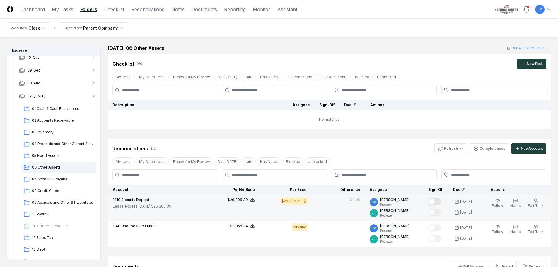
click at [441, 200] on button "Mark complete" at bounding box center [435, 201] width 13 height 7
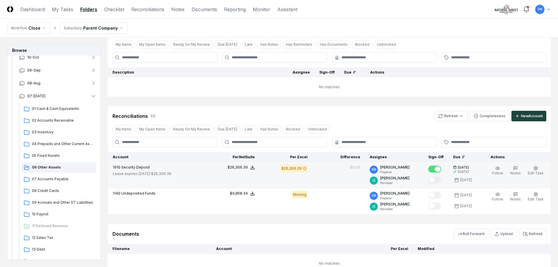
scroll to position [59, 0]
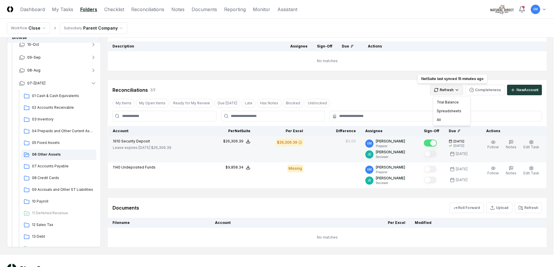
click at [463, 90] on html "CloseCore Dashboard My Tasks Folders Checklist Reconciliations Notes Documents …" at bounding box center [279, 115] width 558 height 348
click at [454, 118] on div "All" at bounding box center [452, 119] width 35 height 9
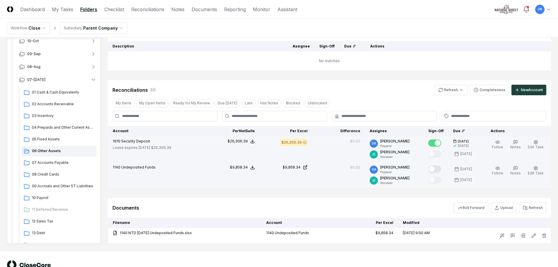
click at [441, 168] on button "Mark complete" at bounding box center [435, 169] width 13 height 7
drag, startPoint x: 56, startPoint y: 162, endPoint x: 73, endPoint y: 160, distance: 17.7
click at [56, 162] on span "07 Accounts Payable" at bounding box center [63, 162] width 62 height 5
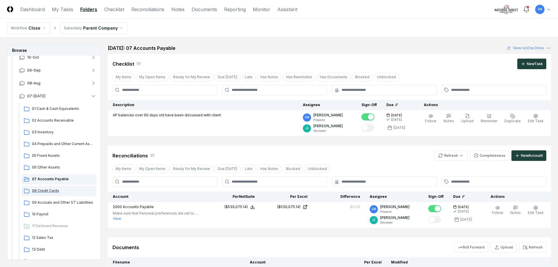
click at [54, 191] on span "08 Credit Cards" at bounding box center [63, 190] width 62 height 5
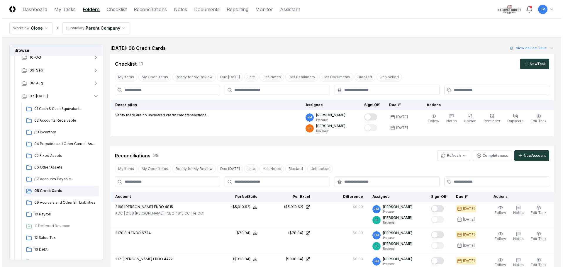
scroll to position [29, 0]
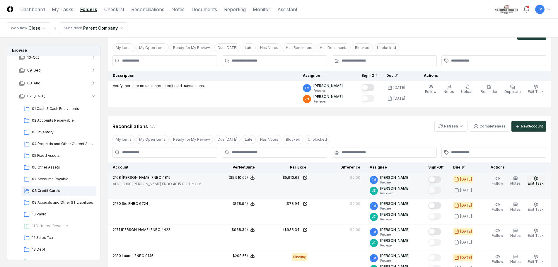
click at [537, 178] on icon "button" at bounding box center [536, 178] width 5 height 5
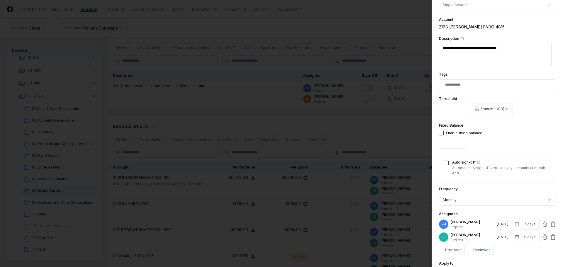
scroll to position [117, 0]
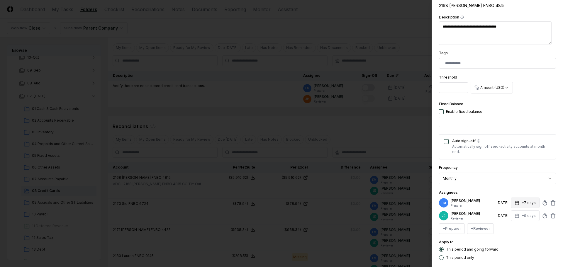
click at [516, 204] on button "+7 days" at bounding box center [525, 203] width 29 height 11
type input "*"
click at [507, 225] on input "*" at bounding box center [502, 226] width 21 height 11
click at [519, 194] on div "Assignees EM [PERSON_NAME] Preparer [DATE] +8 days Set Deadline * Offset ******…" at bounding box center [497, 211] width 117 height 45
click at [524, 217] on button "+9 days" at bounding box center [525, 215] width 29 height 11
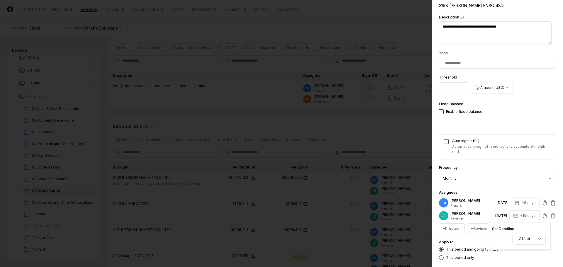
type input "**"
click at [507, 238] on input "**" at bounding box center [502, 239] width 21 height 11
click at [525, 253] on div "This period and going forward This period only" at bounding box center [497, 253] width 117 height 13
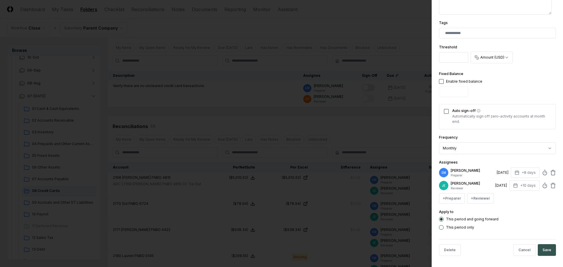
scroll to position [148, 0]
click at [544, 252] on button "Save" at bounding box center [547, 250] width 18 height 12
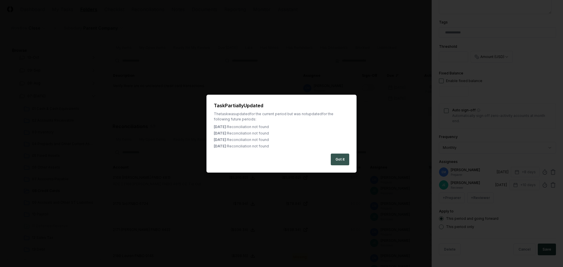
drag, startPoint x: 341, startPoint y: 158, endPoint x: 421, endPoint y: 189, distance: 85.9
click at [342, 159] on button "Got it" at bounding box center [340, 160] width 18 height 12
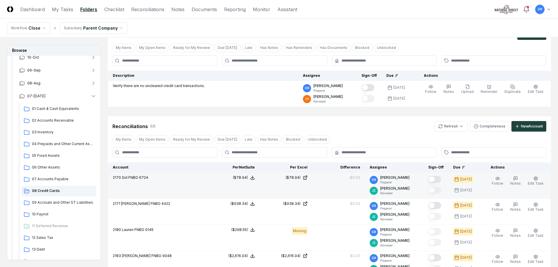
click at [326, 181] on td "$0.00" at bounding box center [338, 186] width 53 height 26
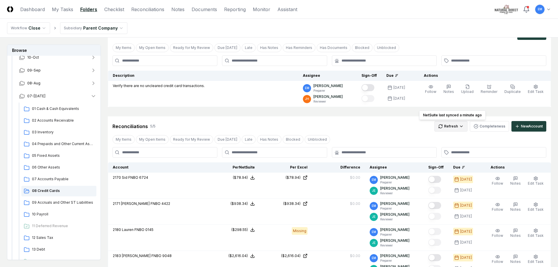
click at [443, 128] on html "CloseCore Dashboard My Tasks Folders Checklist Reconciliations Notes Documents …" at bounding box center [279, 269] width 558 height 596
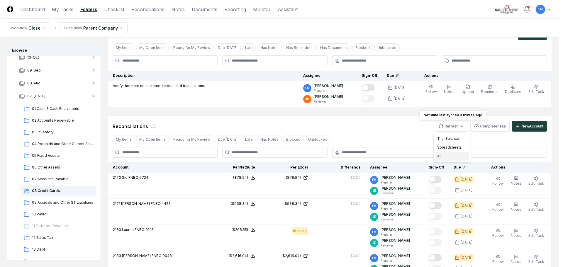
click at [444, 155] on div "All" at bounding box center [452, 156] width 35 height 9
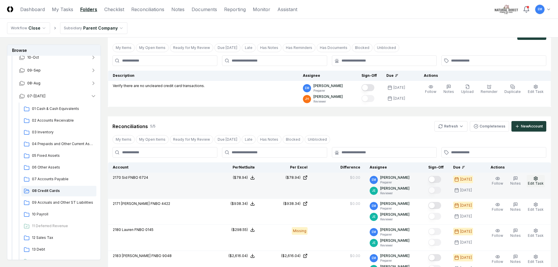
click at [540, 180] on button "Edit Task" at bounding box center [536, 181] width 18 height 12
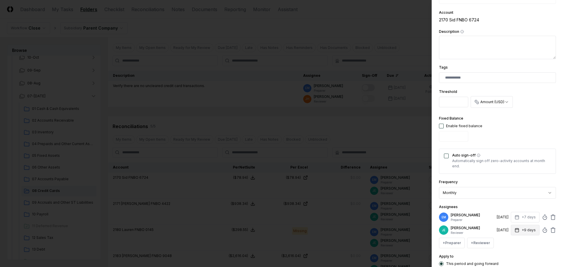
scroll to position [117, 0]
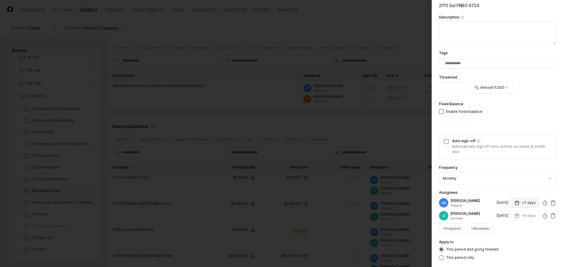
click at [528, 202] on button "+7 days" at bounding box center [525, 203] width 29 height 11
click at [507, 225] on input "*" at bounding box center [503, 226] width 21 height 11
click at [507, 225] on input "*" at bounding box center [502, 226] width 21 height 11
type input "*"
click at [507, 227] on input "*" at bounding box center [502, 226] width 21 height 11
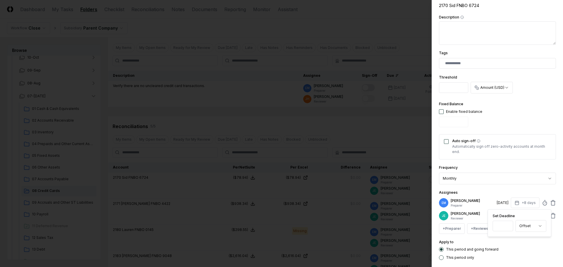
click at [519, 192] on div "Assignees EM [PERSON_NAME] Preparer [DATE] +8 days Set Deadline * Offset ******…" at bounding box center [497, 211] width 117 height 45
click at [523, 216] on button "+9 days" at bounding box center [525, 215] width 29 height 11
type input "**"
click at [507, 238] on input "**" at bounding box center [502, 239] width 21 height 11
click at [536, 254] on div "This period and going forward This period only" at bounding box center [497, 253] width 117 height 13
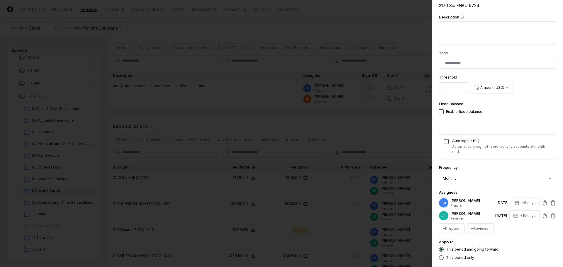
scroll to position [148, 0]
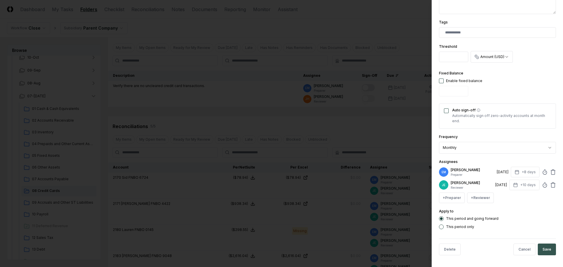
click at [545, 247] on button "Save" at bounding box center [547, 250] width 18 height 12
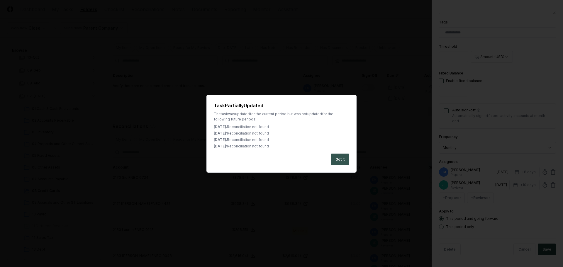
click at [341, 158] on button "Got it" at bounding box center [340, 160] width 18 height 12
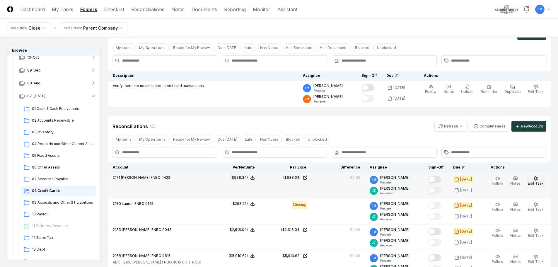
click at [538, 182] on span "Edit Task" at bounding box center [536, 183] width 16 height 4
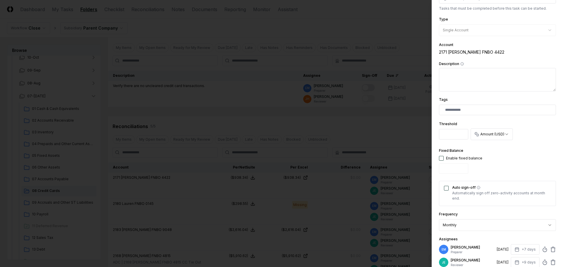
scroll to position [88, 0]
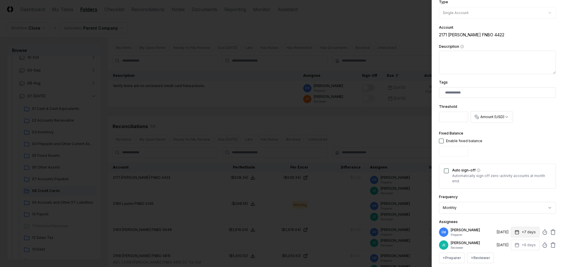
click at [520, 232] on button "+7 days" at bounding box center [525, 232] width 29 height 11
type input "*"
click at [506, 254] on input "*" at bounding box center [503, 255] width 21 height 11
click at [519, 216] on div "**********" at bounding box center [497, 113] width 117 height 354
click at [524, 247] on button "+9 days" at bounding box center [525, 245] width 29 height 11
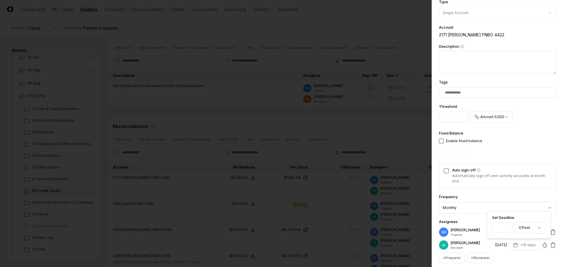
type input "**"
click at [507, 227] on input "**" at bounding box center [502, 227] width 21 height 11
click at [529, 257] on div "+ Preparer + Reviewer" at bounding box center [497, 258] width 117 height 11
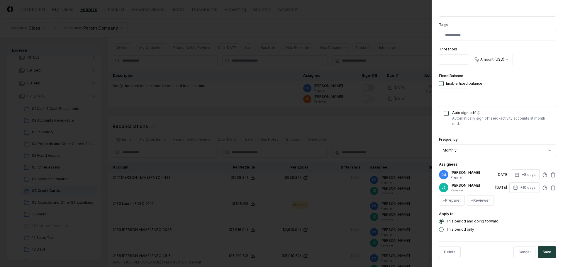
scroll to position [148, 0]
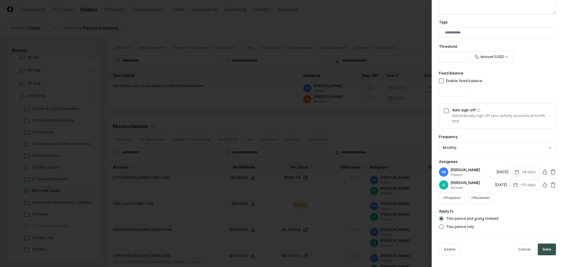
click at [538, 250] on button "Save" at bounding box center [547, 250] width 18 height 12
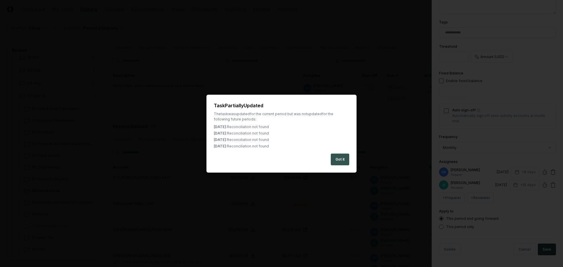
click at [346, 157] on button "Got it" at bounding box center [340, 160] width 18 height 12
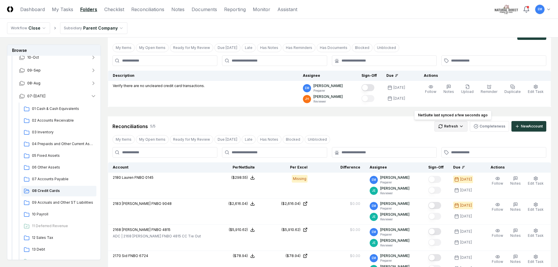
click at [461, 127] on html "CloseCore Dashboard My Tasks Folders Checklist Reconciliations Notes Documents …" at bounding box center [279, 269] width 558 height 596
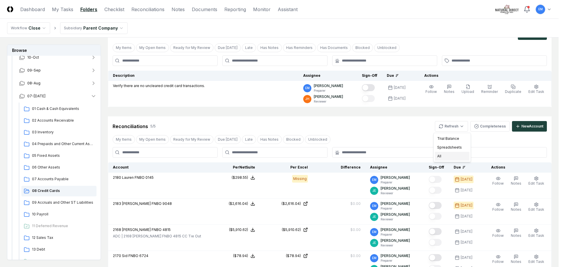
click at [448, 157] on div "All" at bounding box center [452, 156] width 35 height 9
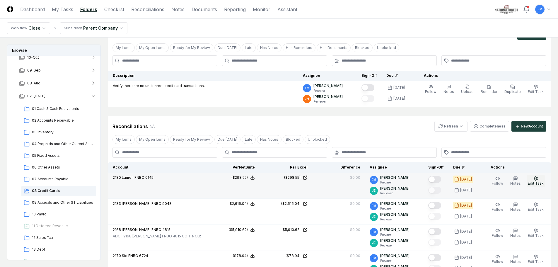
click at [537, 181] on button "Edit Task" at bounding box center [536, 181] width 18 height 12
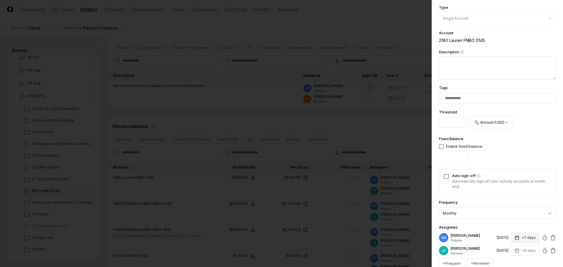
scroll to position [88, 0]
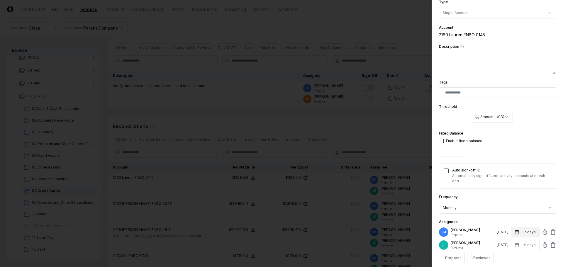
click at [522, 235] on button "+7 days" at bounding box center [525, 232] width 29 height 11
type input "*"
click at [507, 255] on input "*" at bounding box center [503, 255] width 21 height 11
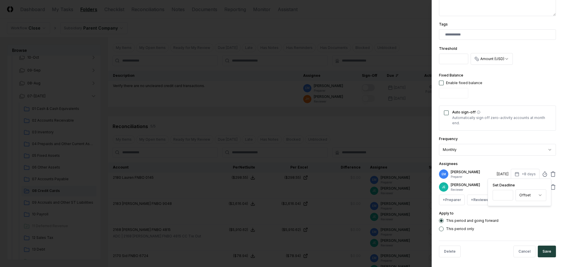
scroll to position [148, 0]
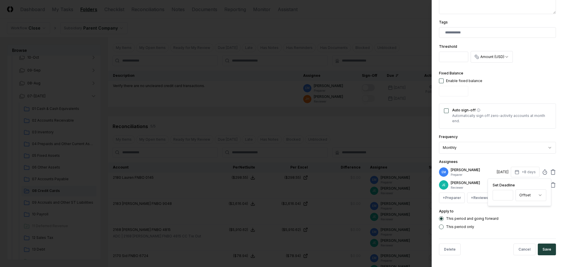
click at [521, 217] on div "This period and going forward" at bounding box center [497, 218] width 117 height 5
click at [525, 186] on button "+9 days" at bounding box center [525, 185] width 29 height 11
type input "**"
click at [506, 207] on input "**" at bounding box center [502, 208] width 21 height 11
click at [545, 248] on button "Save" at bounding box center [547, 250] width 18 height 12
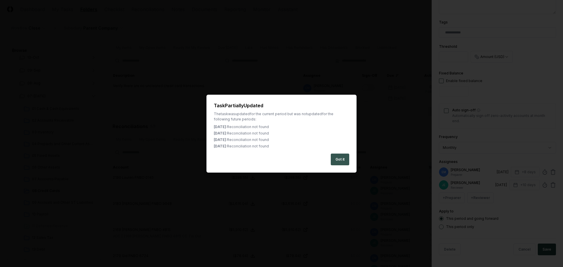
click at [342, 158] on button "Got it" at bounding box center [340, 160] width 18 height 12
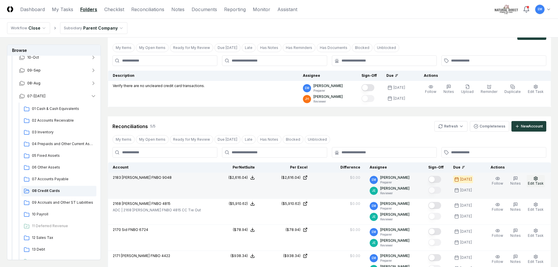
click at [534, 180] on icon "button" at bounding box center [536, 178] width 5 height 5
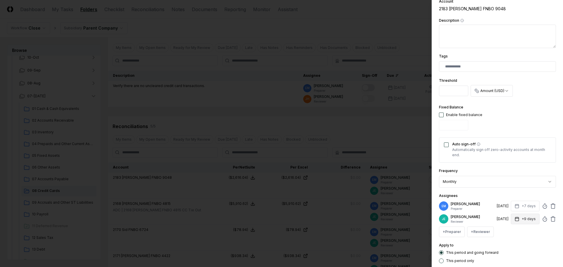
scroll to position [117, 0]
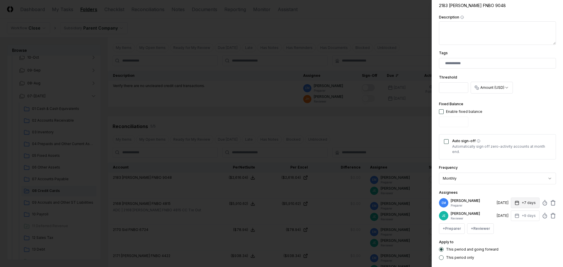
click at [523, 205] on button "+7 days" at bounding box center [525, 203] width 29 height 11
type input "*"
click at [506, 225] on input "*" at bounding box center [503, 226] width 21 height 11
click at [526, 186] on div "**********" at bounding box center [497, 83] width 117 height 354
click at [527, 217] on button "+9 days" at bounding box center [525, 215] width 29 height 11
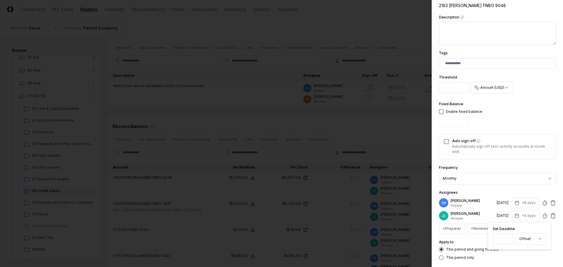
type input "**"
click at [507, 237] on input "**" at bounding box center [502, 239] width 21 height 11
click at [522, 190] on div "Assignees EM [PERSON_NAME] Preparer [DATE] +8 days [PERSON_NAME] Reviewer [DATE…" at bounding box center [497, 211] width 117 height 45
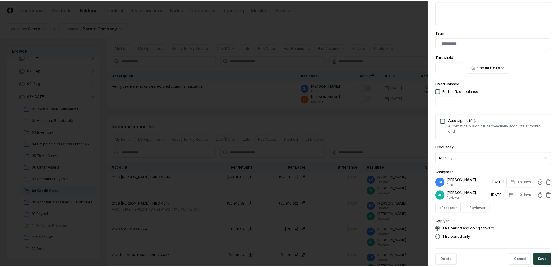
scroll to position [148, 0]
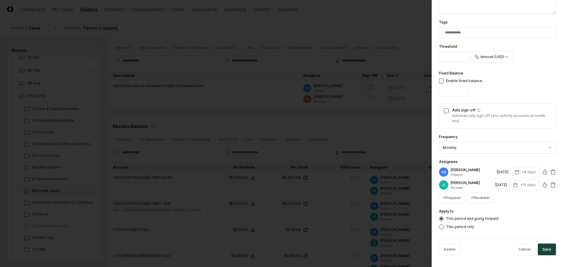
drag, startPoint x: 544, startPoint y: 250, endPoint x: 535, endPoint y: 228, distance: 23.4
click at [544, 250] on button "Save" at bounding box center [547, 250] width 18 height 12
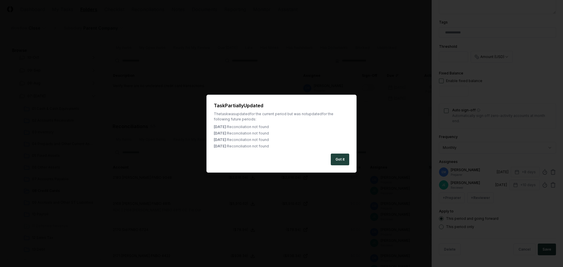
drag, startPoint x: 338, startPoint y: 160, endPoint x: 421, endPoint y: 171, distance: 83.4
click at [338, 160] on button "Got it" at bounding box center [340, 160] width 18 height 12
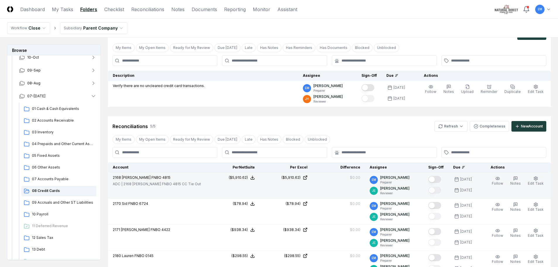
click at [440, 178] on button "Mark complete" at bounding box center [435, 179] width 13 height 7
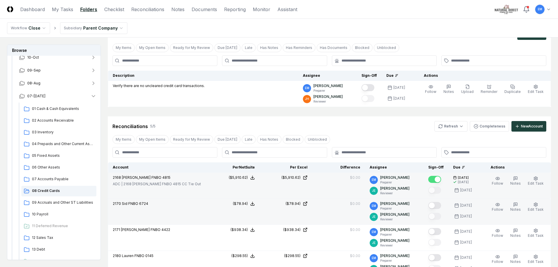
click at [441, 205] on button "Mark complete" at bounding box center [435, 205] width 13 height 7
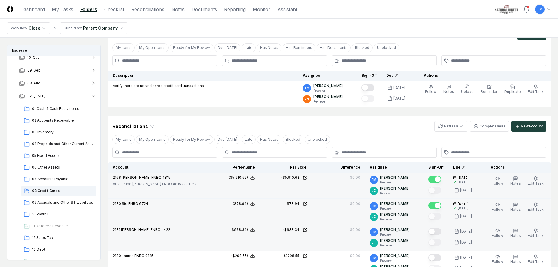
click at [441, 233] on button "Mark complete" at bounding box center [435, 231] width 13 height 7
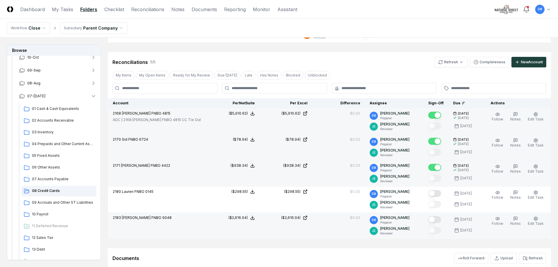
scroll to position [117, 0]
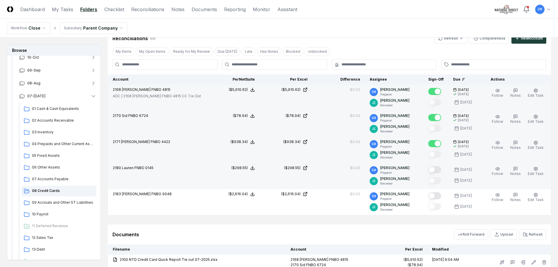
click at [441, 170] on button "Mark complete" at bounding box center [435, 169] width 13 height 7
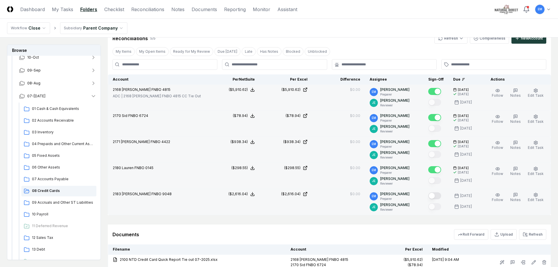
drag, startPoint x: 441, startPoint y: 195, endPoint x: 450, endPoint y: 198, distance: 9.9
click at [441, 195] on button "Mark complete" at bounding box center [435, 195] width 13 height 7
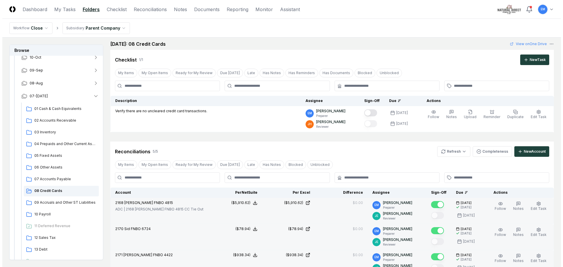
scroll to position [0, 0]
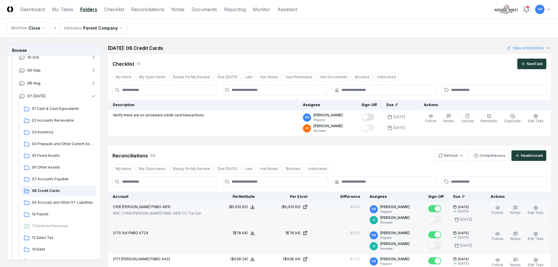
drag, startPoint x: 376, startPoint y: 115, endPoint x: 404, endPoint y: 148, distance: 42.4
click at [375, 115] on button "Mark complete" at bounding box center [368, 116] width 13 height 7
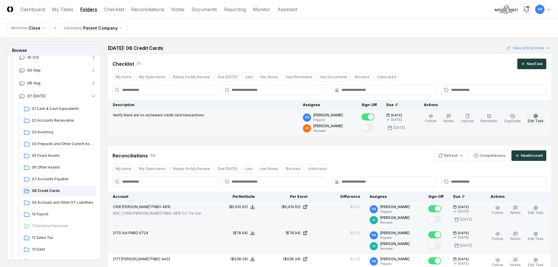
click at [537, 117] on icon "button" at bounding box center [536, 116] width 4 height 4
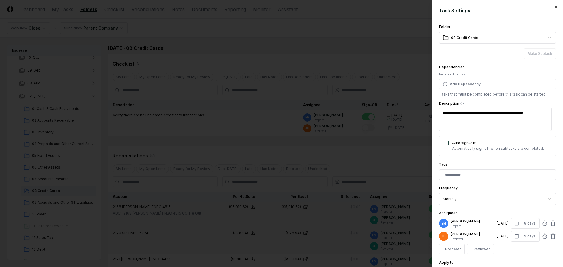
click at [552, 234] on icon at bounding box center [553, 234] width 2 height 1
click at [478, 237] on button "+ Reviewer" at bounding box center [480, 236] width 27 height 11
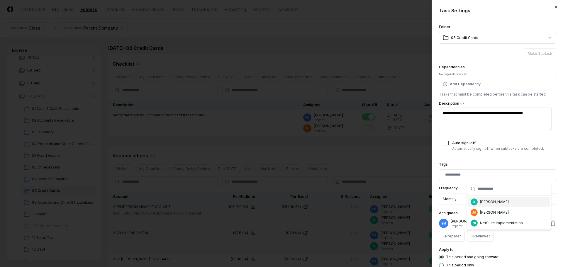
click at [491, 203] on div "[PERSON_NAME]" at bounding box center [494, 201] width 29 height 5
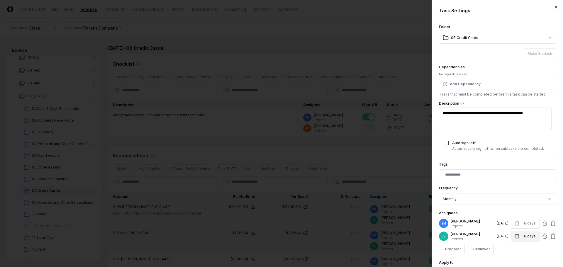
click at [520, 238] on button "+8 days" at bounding box center [525, 236] width 29 height 11
click at [508, 218] on input "*" at bounding box center [502, 219] width 21 height 11
type input "**"
click at [508, 218] on input "**" at bounding box center [502, 219] width 21 height 11
click at [513, 246] on div "+ Preparer + Reviewer" at bounding box center [497, 249] width 117 height 11
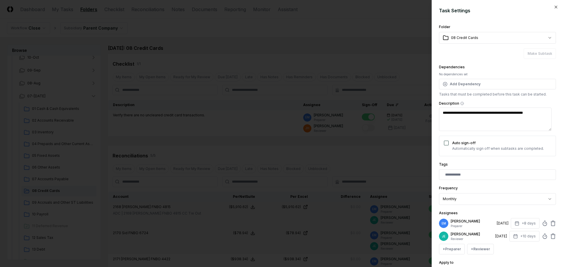
scroll to position [51, 0]
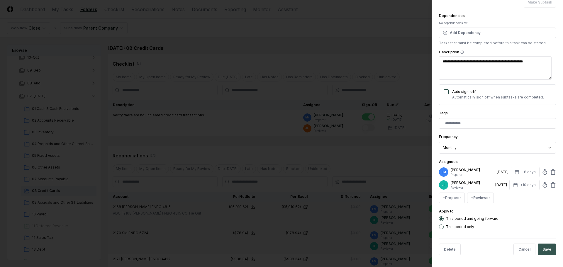
click at [544, 251] on button "Save" at bounding box center [547, 250] width 18 height 12
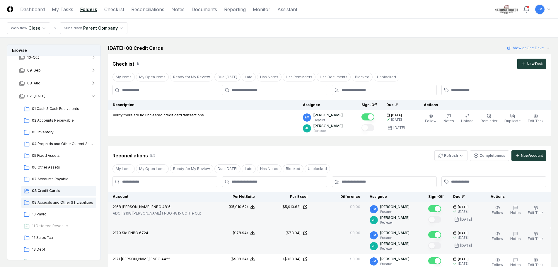
drag, startPoint x: 69, startPoint y: 201, endPoint x: 81, endPoint y: 198, distance: 12.7
click at [69, 201] on span "09 Accruals and Other ST Liabilities" at bounding box center [63, 202] width 62 height 5
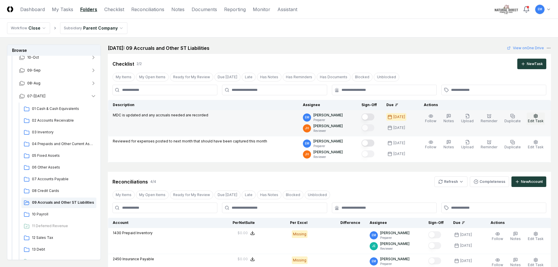
click at [538, 118] on icon "button" at bounding box center [536, 116] width 5 height 5
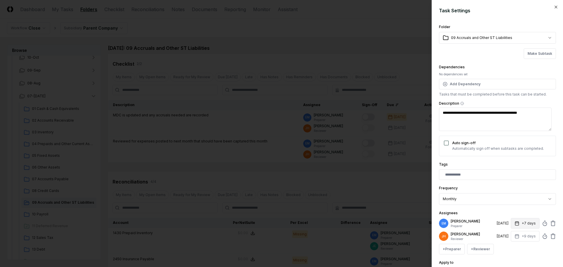
click at [523, 223] on button "+7 days" at bounding box center [525, 223] width 29 height 11
type input "*"
click at [505, 245] on input "*" at bounding box center [503, 246] width 21 height 11
click at [514, 210] on div "Assignees EM [PERSON_NAME] Preparer [DATE] +8 days Set Deadline * Offset ******…" at bounding box center [497, 232] width 117 height 45
click at [522, 236] on button "+9 days" at bounding box center [525, 236] width 29 height 11
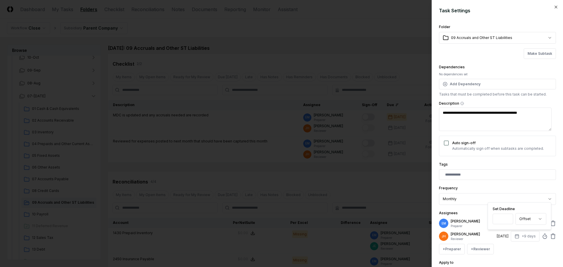
type input "**"
click at [507, 217] on input "**" at bounding box center [502, 219] width 21 height 11
click at [519, 251] on div "+ Preparer + Reviewer" at bounding box center [497, 249] width 117 height 11
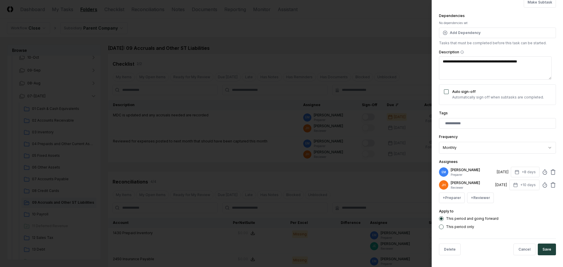
drag, startPoint x: 542, startPoint y: 249, endPoint x: 530, endPoint y: 215, distance: 36.3
click at [541, 250] on button "Save" at bounding box center [547, 250] width 18 height 12
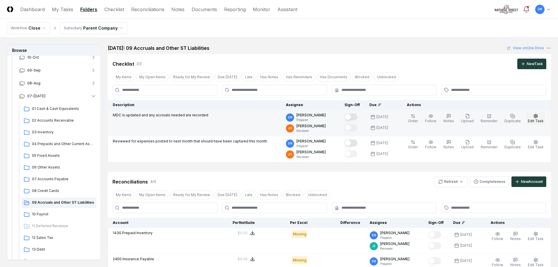
click at [538, 118] on icon "button" at bounding box center [536, 116] width 5 height 5
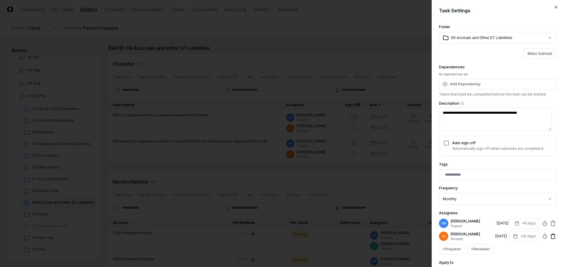
click at [550, 238] on icon at bounding box center [553, 236] width 6 height 6
click at [479, 238] on button "+ Reviewer" at bounding box center [480, 236] width 27 height 11
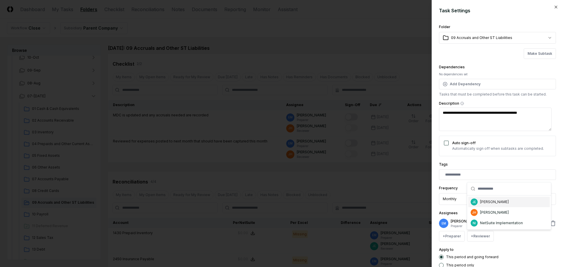
click at [492, 203] on div "[PERSON_NAME]" at bounding box center [494, 201] width 29 height 5
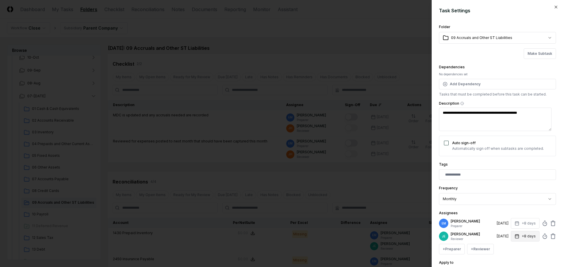
click at [520, 233] on button "+8 days" at bounding box center [525, 236] width 29 height 11
click at [508, 217] on input "*" at bounding box center [502, 219] width 21 height 11
type input "**"
click at [508, 217] on input "**" at bounding box center [502, 219] width 21 height 11
click at [516, 253] on div "+ Preparer + Reviewer" at bounding box center [497, 249] width 117 height 11
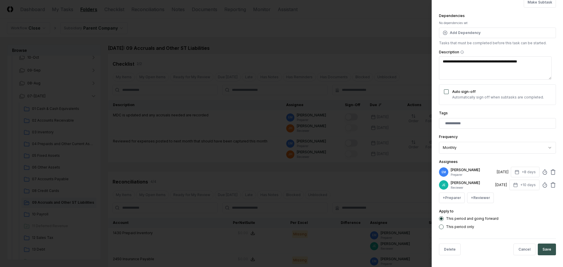
click at [542, 250] on button "Save" at bounding box center [547, 250] width 18 height 12
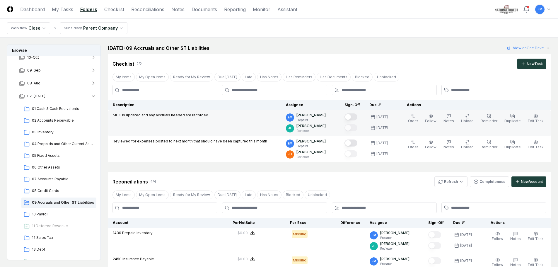
click at [358, 115] on button "Mark complete" at bounding box center [351, 116] width 13 height 7
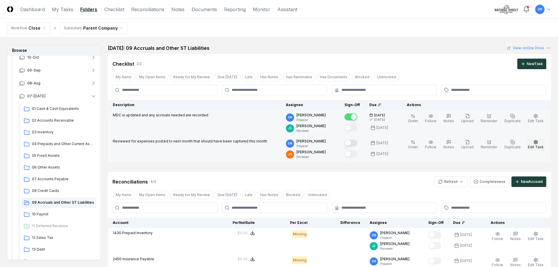
click at [533, 144] on button "Edit Task" at bounding box center [536, 145] width 18 height 12
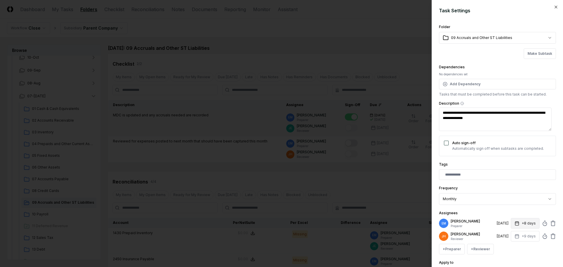
click at [520, 225] on button "+8 days" at bounding box center [525, 223] width 29 height 11
click at [528, 209] on div "**********" at bounding box center [497, 151] width 117 height 257
click at [550, 236] on icon at bounding box center [553, 236] width 6 height 6
click at [480, 237] on button "+ Reviewer" at bounding box center [480, 236] width 27 height 11
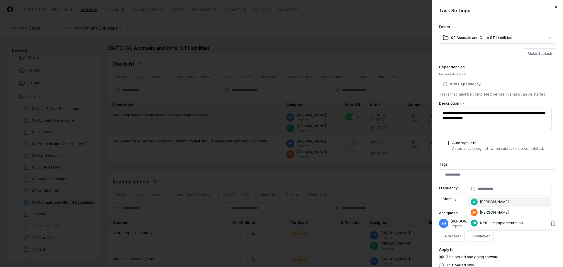
click at [498, 204] on div "[PERSON_NAME]" at bounding box center [494, 201] width 29 height 5
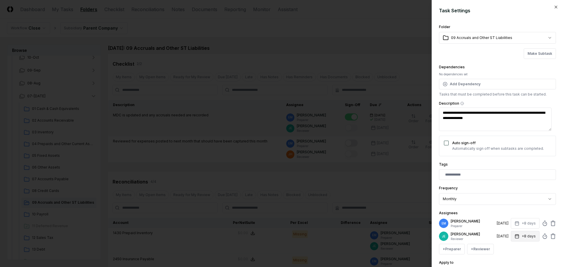
click at [518, 237] on button "+8 days" at bounding box center [525, 236] width 29 height 11
click at [508, 219] on input "*" at bounding box center [503, 219] width 21 height 11
click at [508, 219] on input "*" at bounding box center [502, 219] width 21 height 11
click at [507, 216] on input "*" at bounding box center [502, 219] width 21 height 11
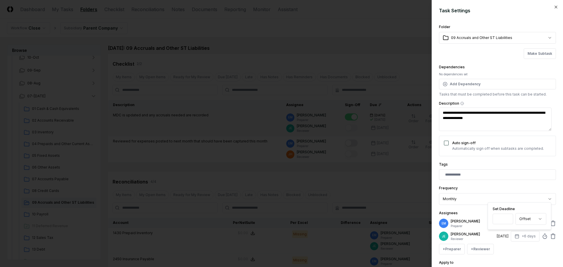
click at [507, 216] on input "*" at bounding box center [502, 219] width 21 height 11
click at [507, 217] on input "*" at bounding box center [502, 219] width 21 height 11
type input "**"
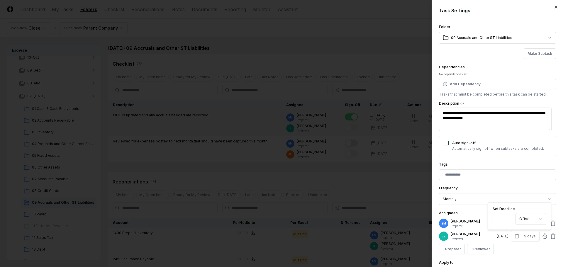
click at [507, 217] on input "**" at bounding box center [502, 219] width 21 height 11
click at [521, 250] on div "+ Preparer + Reviewer" at bounding box center [497, 249] width 117 height 11
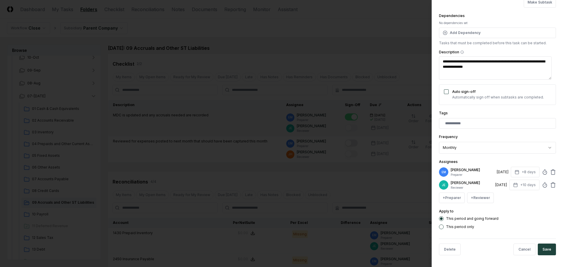
drag, startPoint x: 537, startPoint y: 247, endPoint x: 438, endPoint y: 184, distance: 117.4
click at [538, 247] on button "Save" at bounding box center [547, 250] width 18 height 12
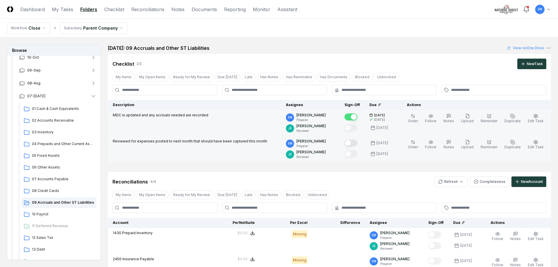
drag, startPoint x: 361, startPoint y: 143, endPoint x: 399, endPoint y: 181, distance: 54.7
click at [358, 143] on button "Mark complete" at bounding box center [351, 143] width 13 height 7
click at [412, 188] on div "Reconciliations 4 / 4 Refresh Completeness New Account My Items My Open Items R…" at bounding box center [329, 252] width 443 height 161
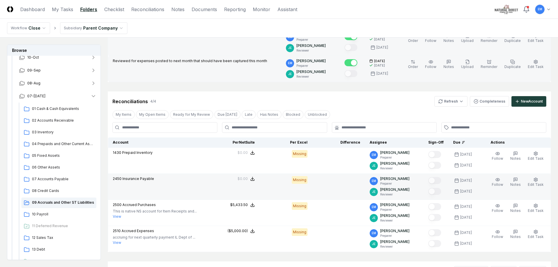
scroll to position [88, 0]
